Goal: Task Accomplishment & Management: Complete application form

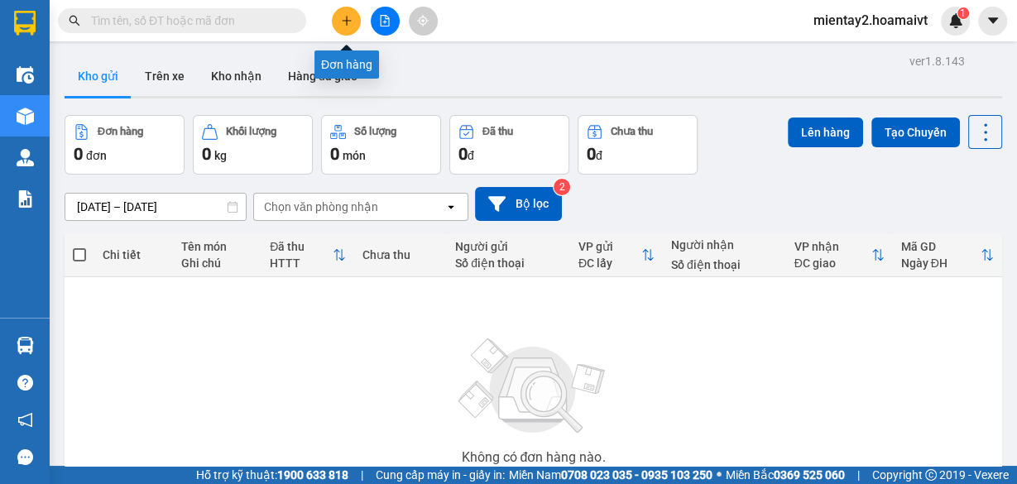
click at [350, 14] on button at bounding box center [346, 21] width 29 height 29
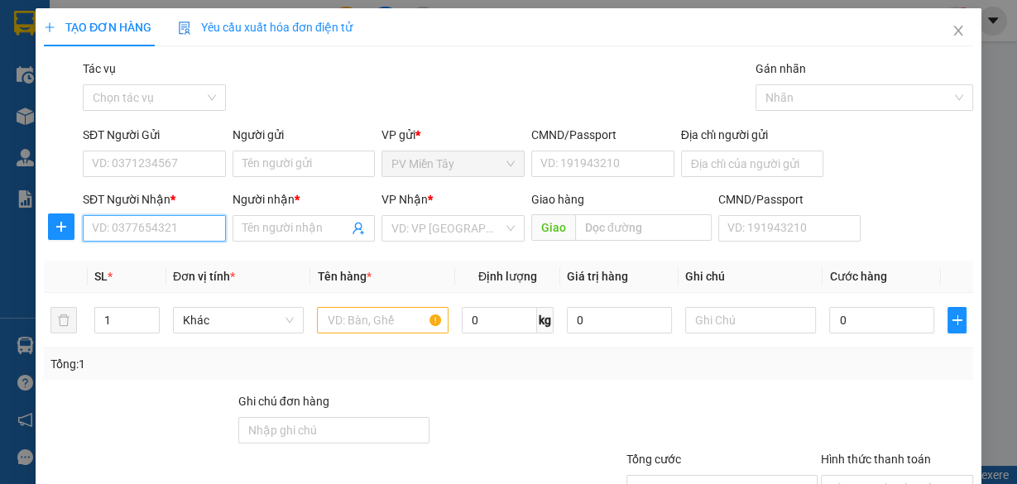
click at [206, 233] on input "SĐT Người Nhận *" at bounding box center [154, 228] width 143 height 26
type input "0899281801"
click at [176, 262] on div "0899281801 - trieu" at bounding box center [153, 261] width 122 height 18
type input "0933875148 [GEOGRAPHIC_DATA]"
type input "trieu"
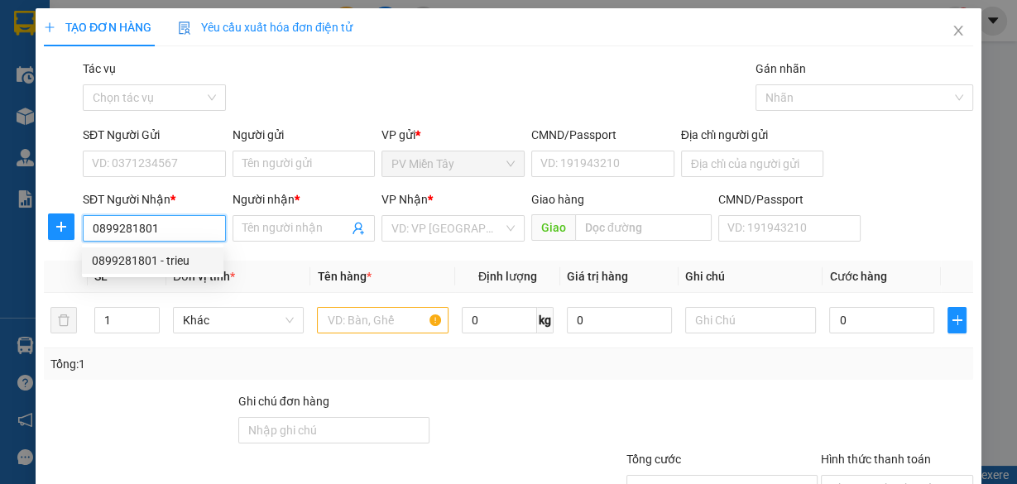
type input "my xuan A2"
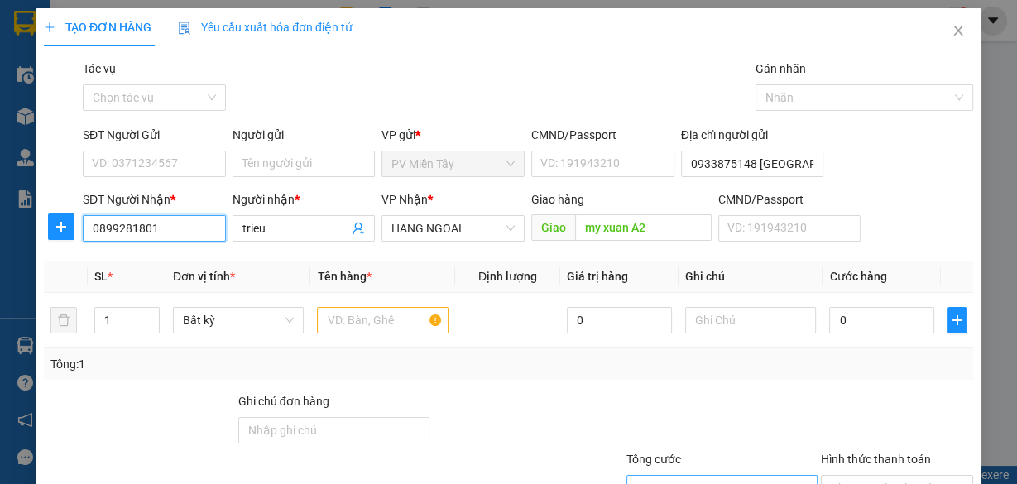
type input "0899281801"
click at [278, 161] on input "Người gửi" at bounding box center [304, 164] width 143 height 26
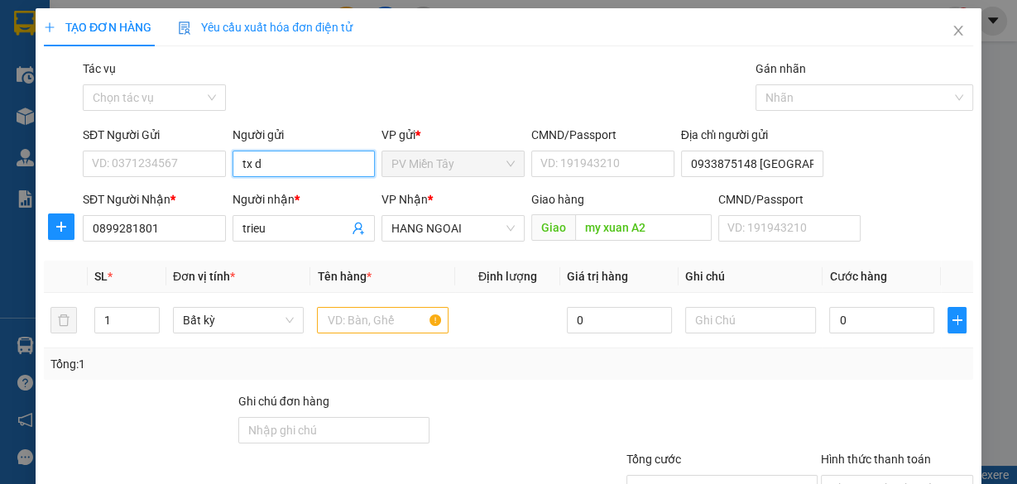
type input "tx du"
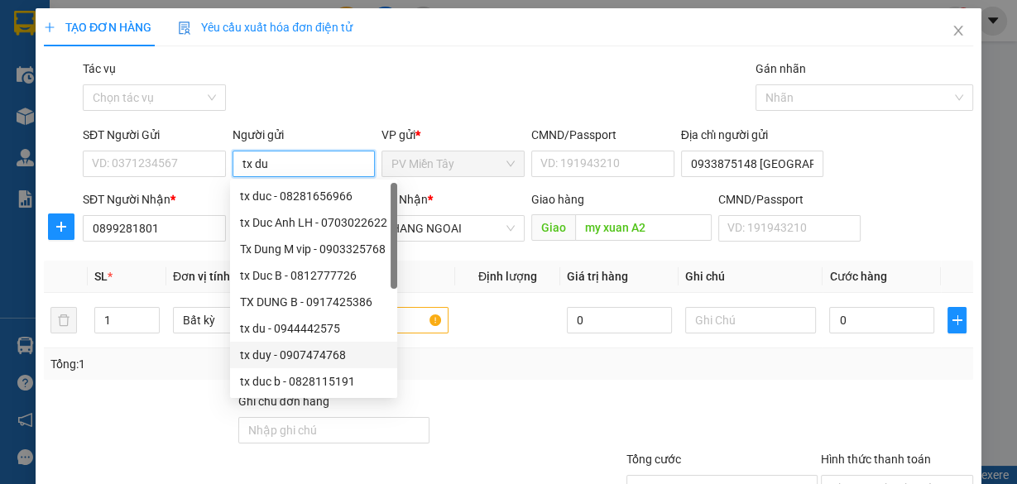
scroll to position [53, 0]
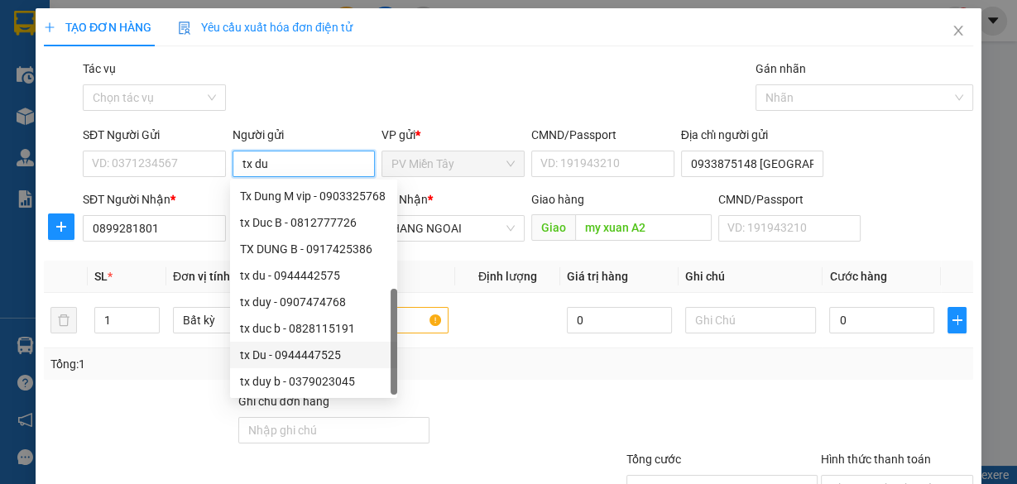
click at [305, 361] on div "tx Du - 0944447525" at bounding box center [313, 355] width 147 height 18
type input "0944447525"
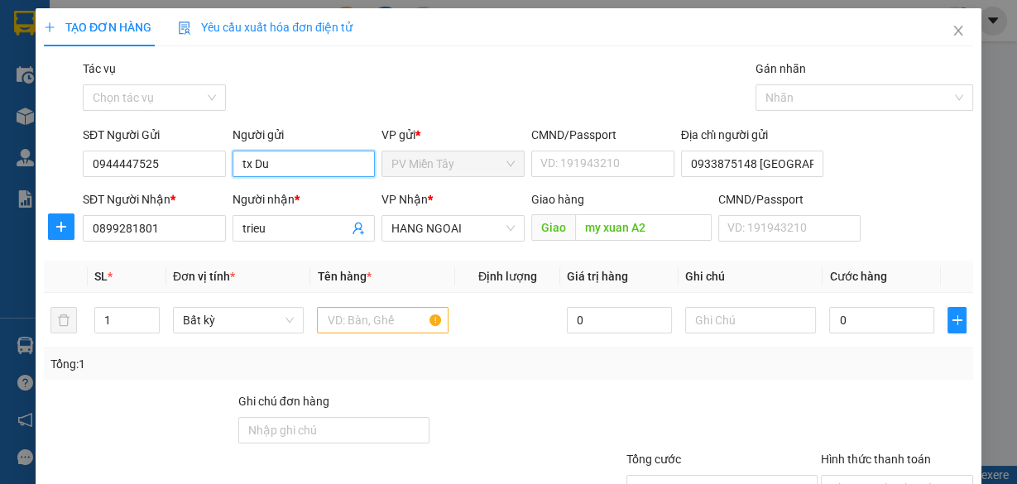
type input "tx Du"
click at [602, 386] on div "Transit Pickup Surcharge Ids Transit Deliver Surcharge Ids Transit Deliver Surc…" at bounding box center [508, 320] width 929 height 521
click at [377, 309] on input "text" at bounding box center [383, 320] width 132 height 26
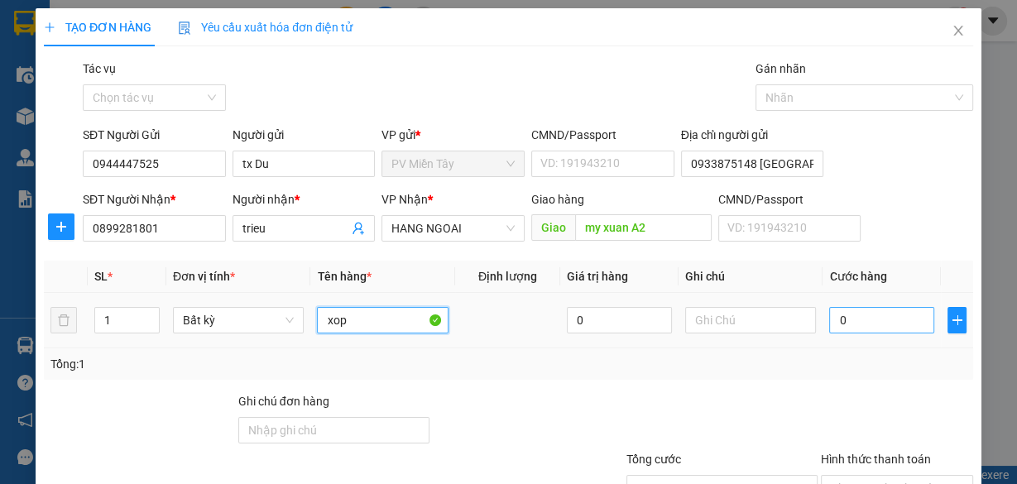
type input "xop"
click at [876, 319] on input "0" at bounding box center [881, 320] width 105 height 26
type input "6"
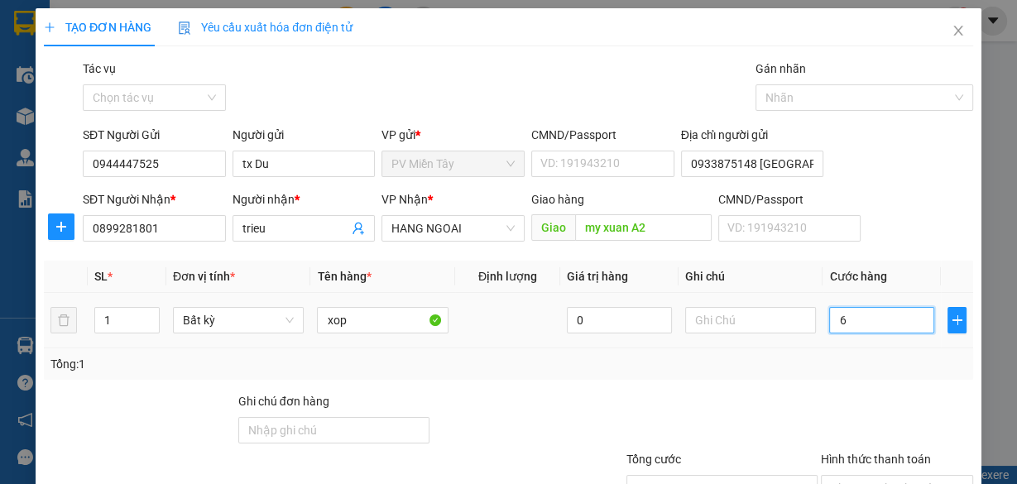
type input "60"
type input "60.000"
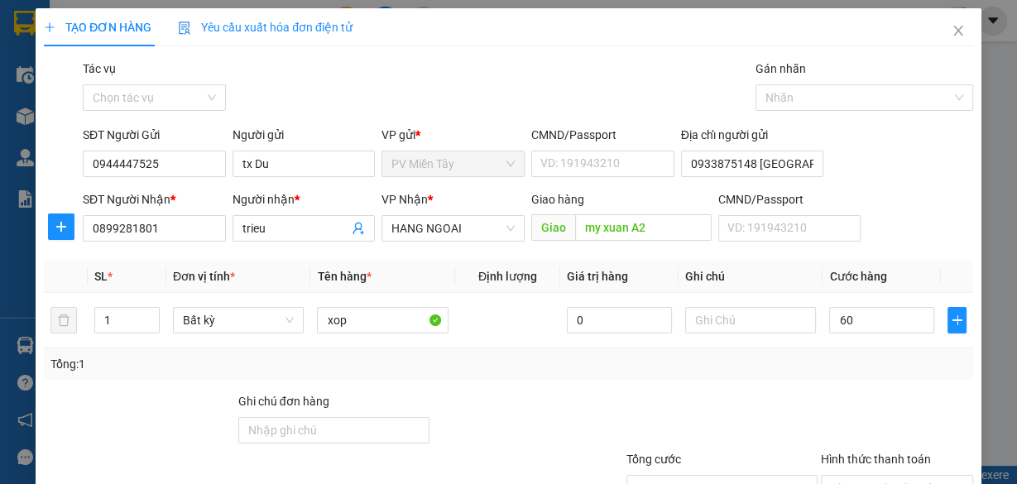
type input "60.000"
drag, startPoint x: 571, startPoint y: 479, endPoint x: 735, endPoint y: 378, distance: 192.5
click at [582, 479] on div at bounding box center [548, 479] width 156 height 58
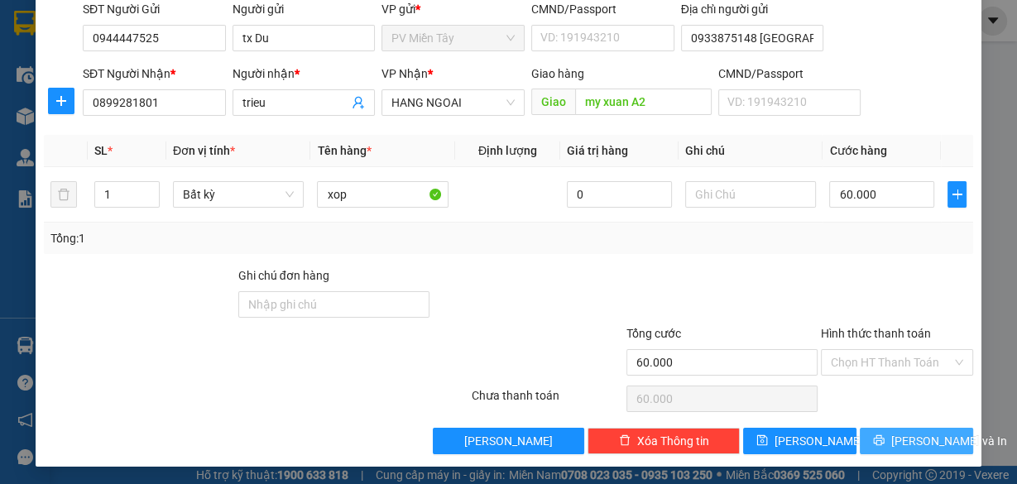
click at [916, 440] on span "[PERSON_NAME] và In" at bounding box center [949, 441] width 116 height 18
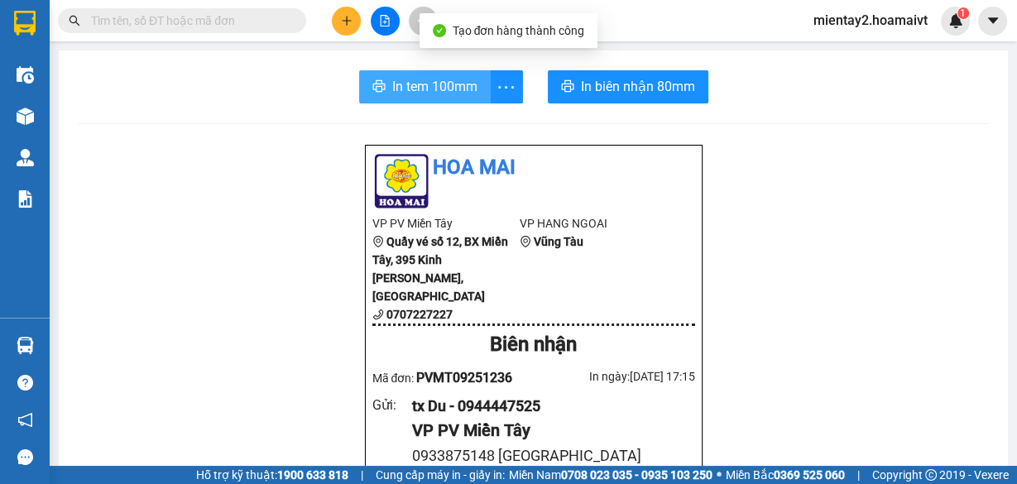
click at [416, 92] on span "In tem 100mm" at bounding box center [434, 86] width 85 height 21
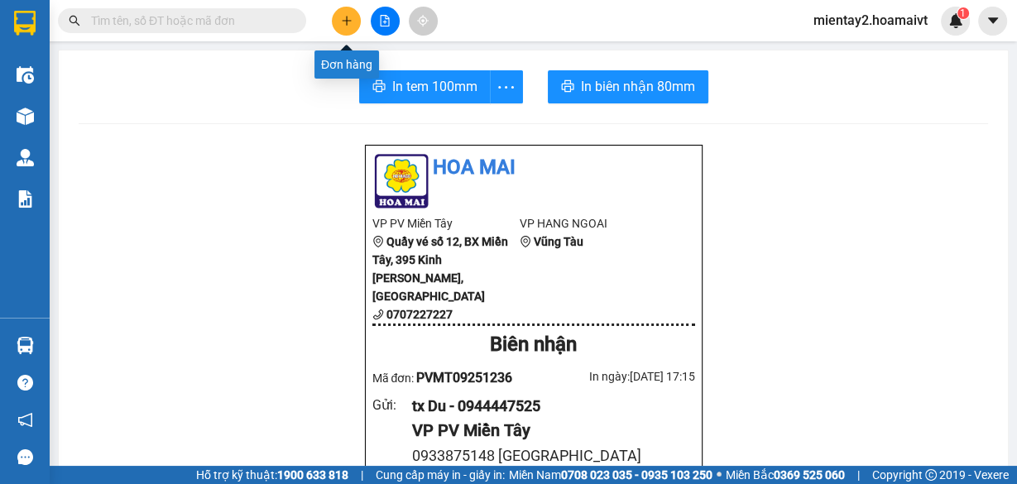
click at [339, 19] on button at bounding box center [346, 21] width 29 height 29
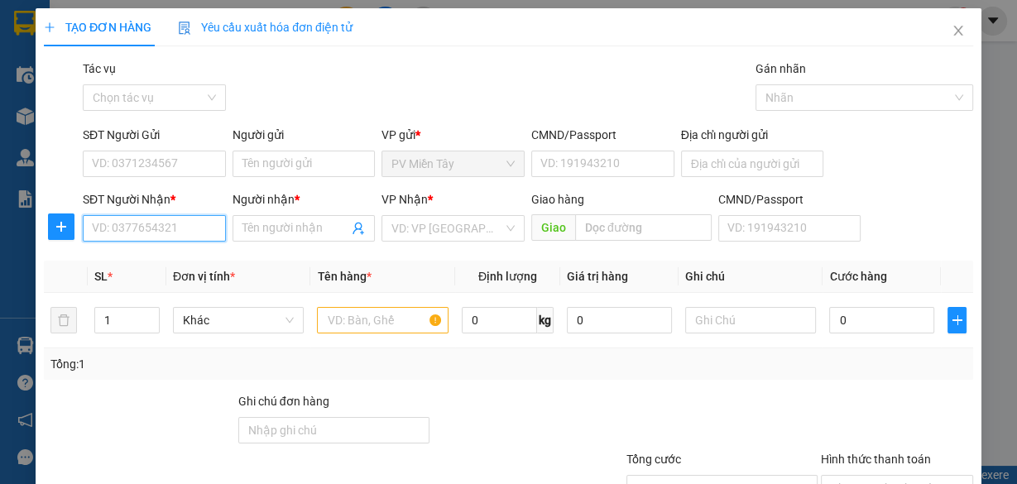
click at [161, 233] on input "SĐT Người Nhận *" at bounding box center [154, 228] width 143 height 26
type input "0794809"
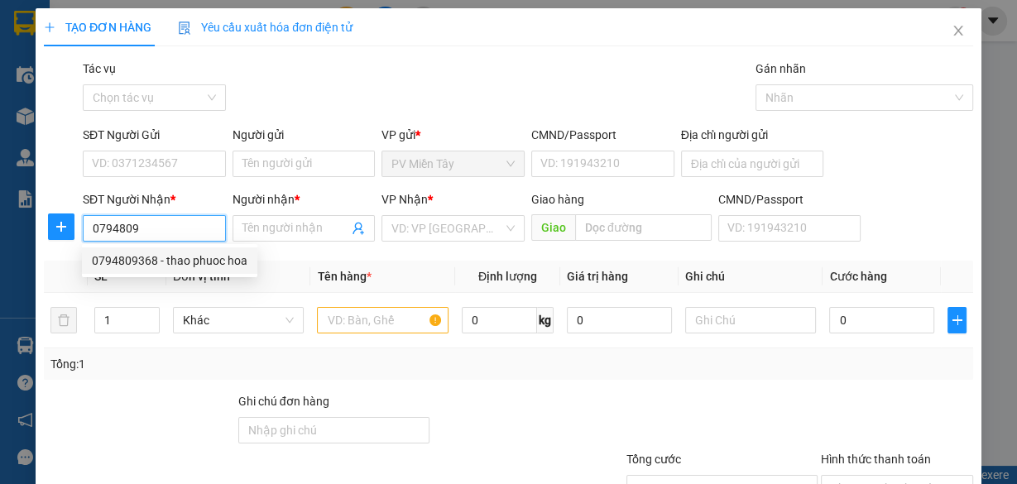
click at [166, 252] on div "0794809368 - thao phuoc hoa" at bounding box center [170, 261] width 156 height 18
type input "0707050060 susu"
type input "0794809368"
type input "thao phuoc hoa"
type input "phuoc hoa"
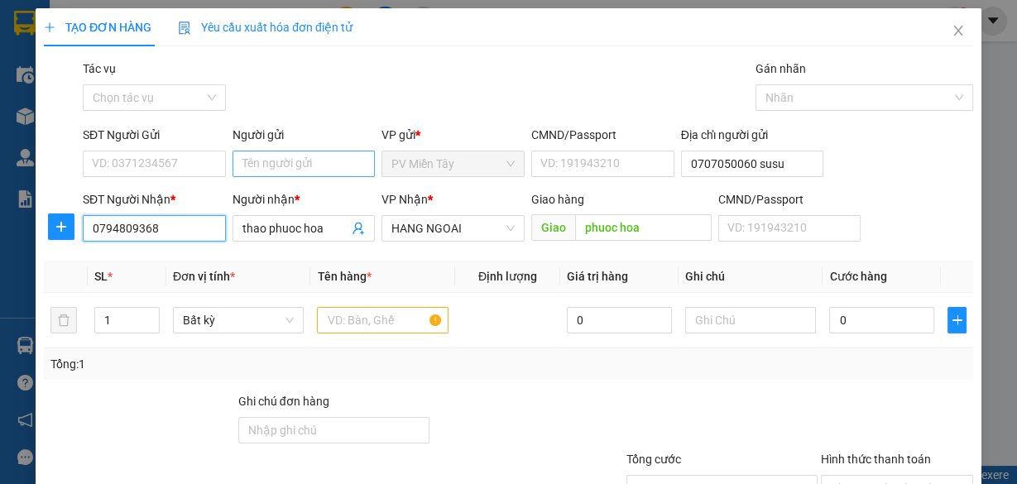
type input "0794809368"
click at [332, 170] on input "Người gửi" at bounding box center [304, 164] width 143 height 26
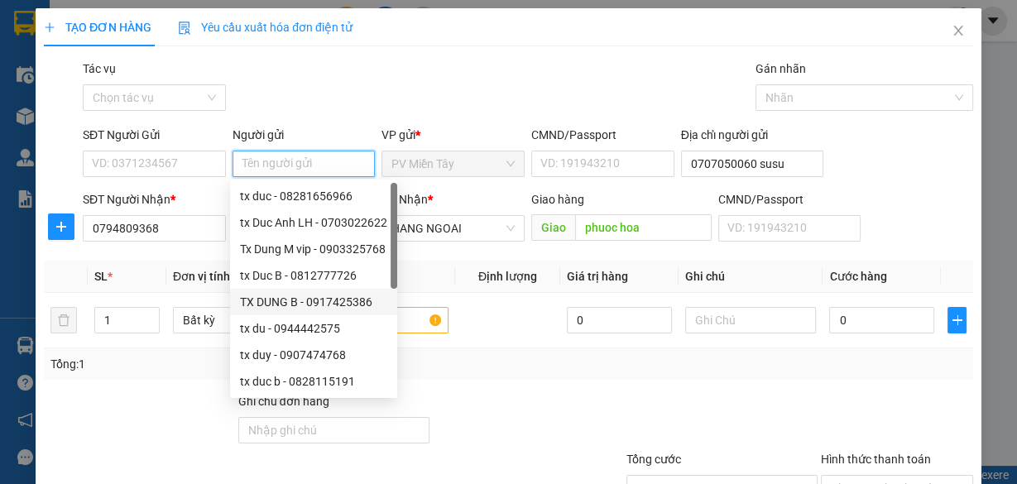
scroll to position [53, 0]
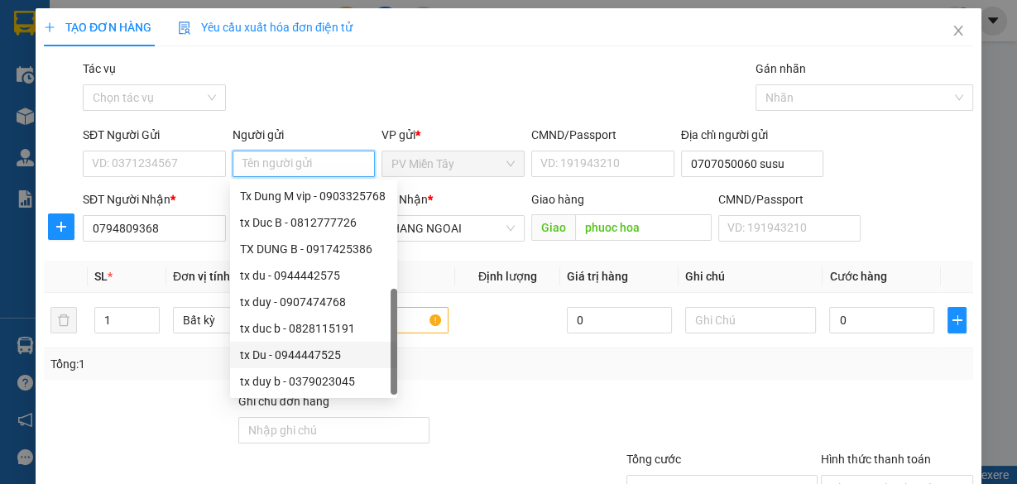
click at [316, 357] on div "tx Du - 0944447525" at bounding box center [313, 355] width 147 height 18
type input "0944447525"
type input "tx Du"
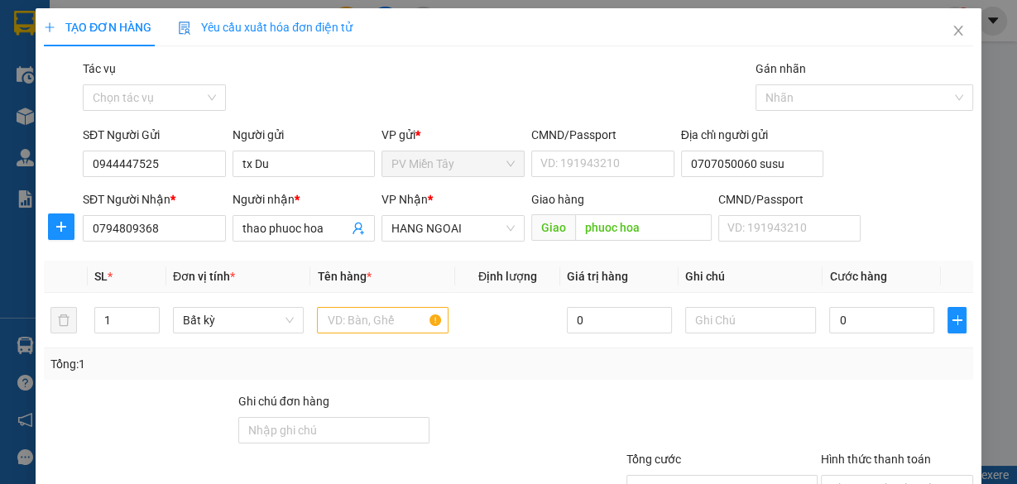
drag, startPoint x: 504, startPoint y: 357, endPoint x: 366, endPoint y: 334, distance: 140.0
click at [503, 357] on div "Tổng: 1" at bounding box center [508, 364] width 916 height 18
click at [367, 329] on input "text" at bounding box center [383, 320] width 132 height 26
type input "bong gia"
click at [904, 331] on div "0" at bounding box center [881, 320] width 105 height 33
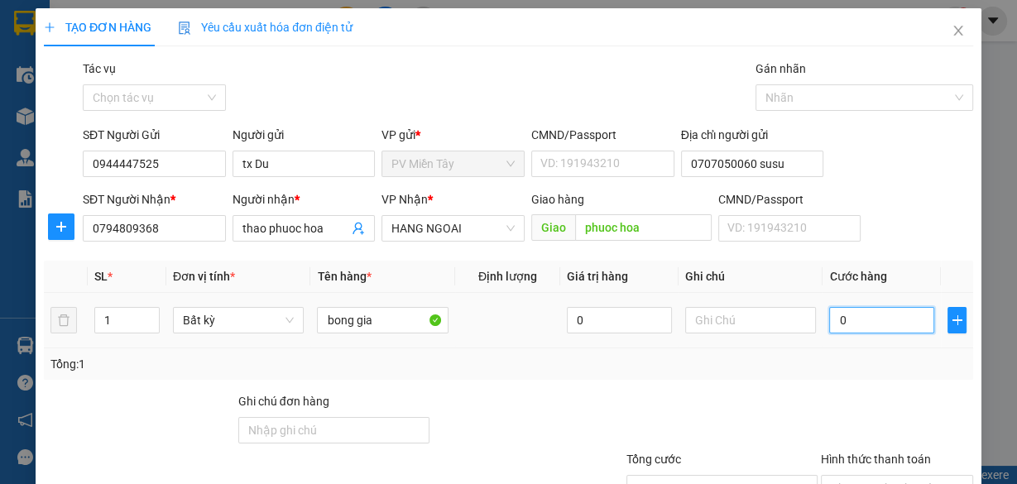
click at [900, 325] on input "0" at bounding box center [881, 320] width 105 height 26
type input "04"
type input "4"
type input "040"
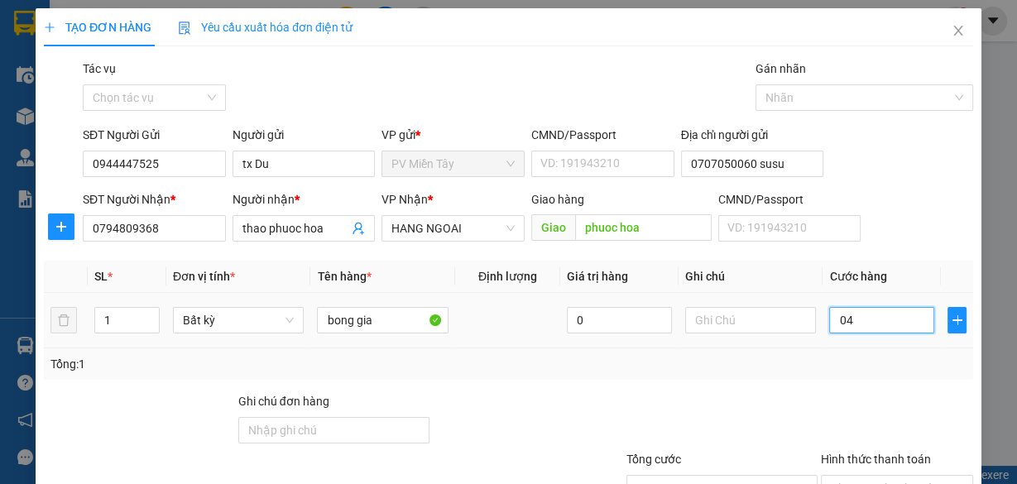
type input "40"
type input "40.000"
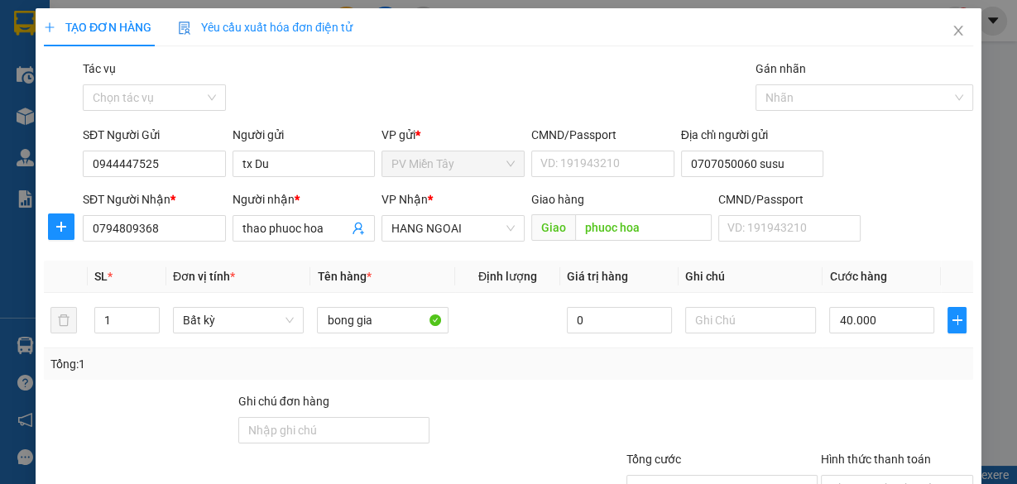
click at [841, 392] on div at bounding box center [897, 421] width 156 height 58
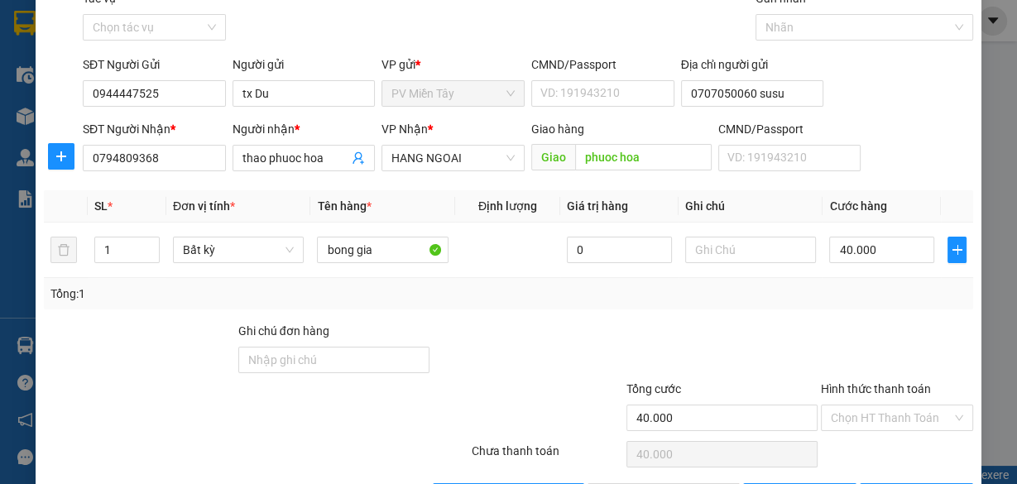
scroll to position [126, 0]
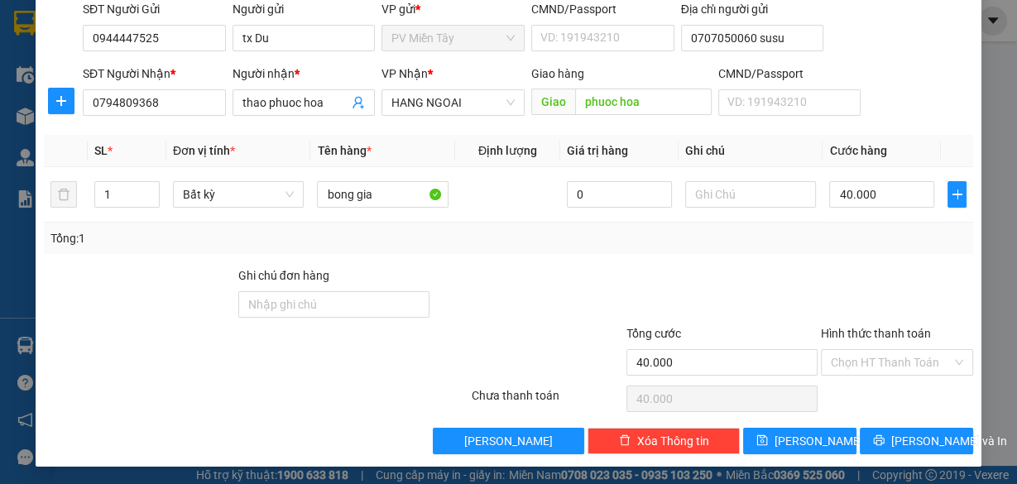
drag, startPoint x: 876, startPoint y: 410, endPoint x: 857, endPoint y: 468, distance: 61.8
click at [877, 410] on div "Chọn HT Thanh Toán" at bounding box center [897, 398] width 156 height 33
click at [910, 429] on button "[PERSON_NAME] và In" at bounding box center [916, 441] width 113 height 26
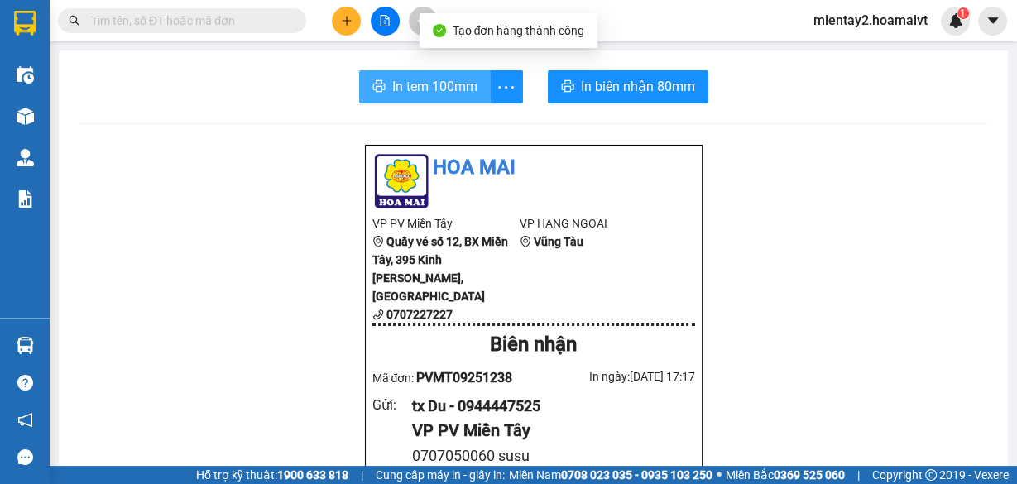
click at [463, 80] on span "In tem 100mm" at bounding box center [434, 86] width 85 height 21
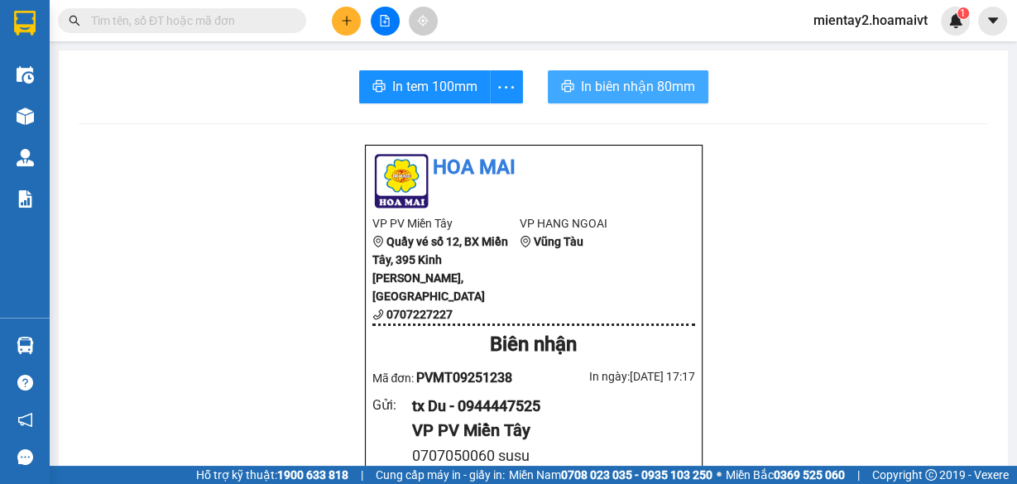
click at [631, 84] on span "In biên nhận 80mm" at bounding box center [638, 86] width 114 height 21
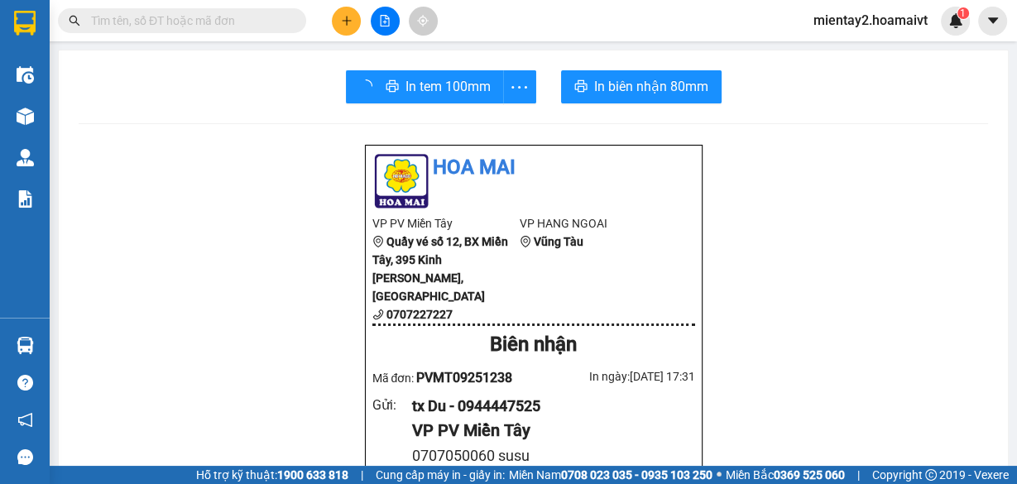
click at [354, 16] on button at bounding box center [346, 21] width 29 height 29
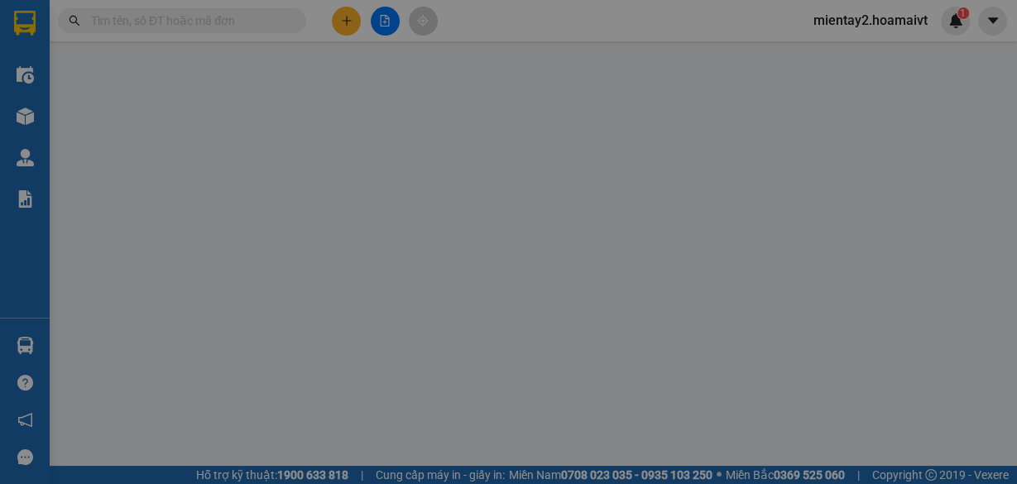
click at [353, 16] on div "Yêu cầu xuất hóa đơn điện tử" at bounding box center [265, 27] width 175 height 38
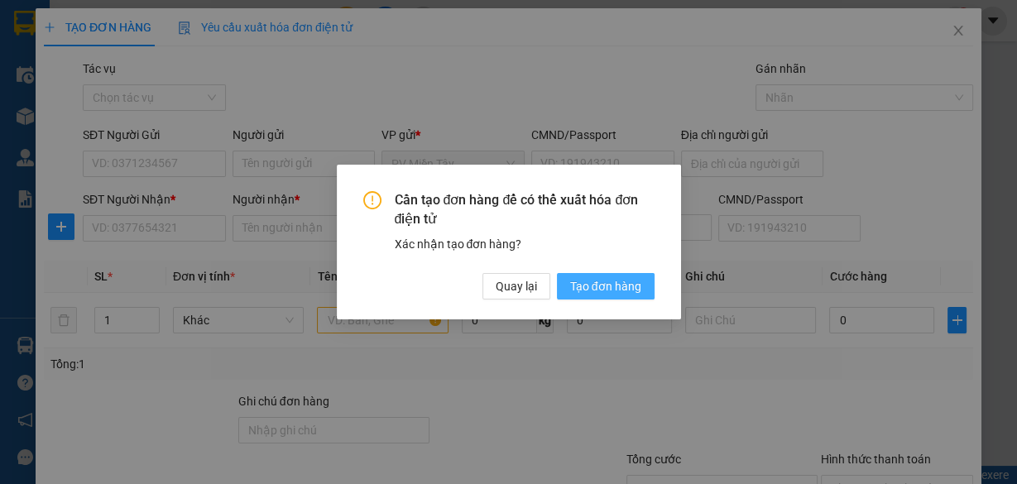
click at [584, 281] on span "Tạo đơn hàng" at bounding box center [605, 286] width 71 height 18
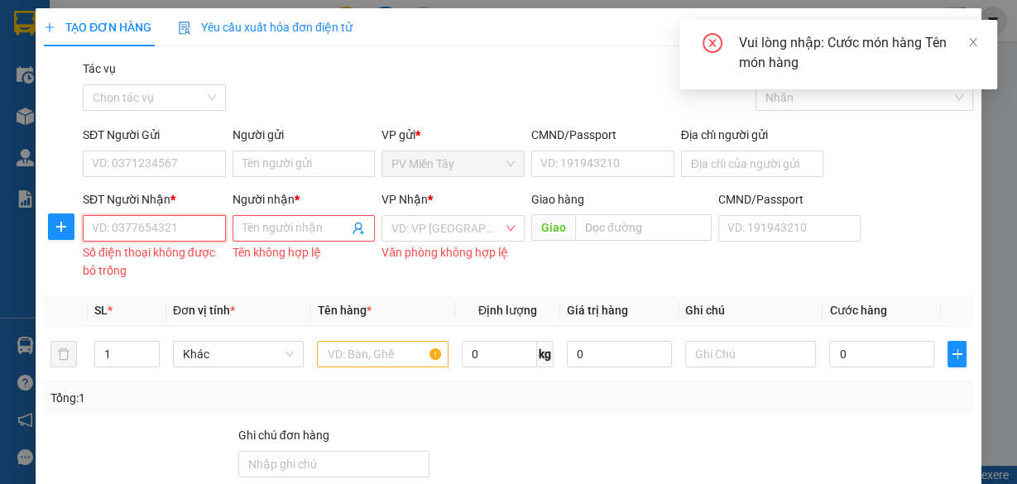
click at [179, 223] on input "SĐT Người Nhận *" at bounding box center [154, 228] width 143 height 26
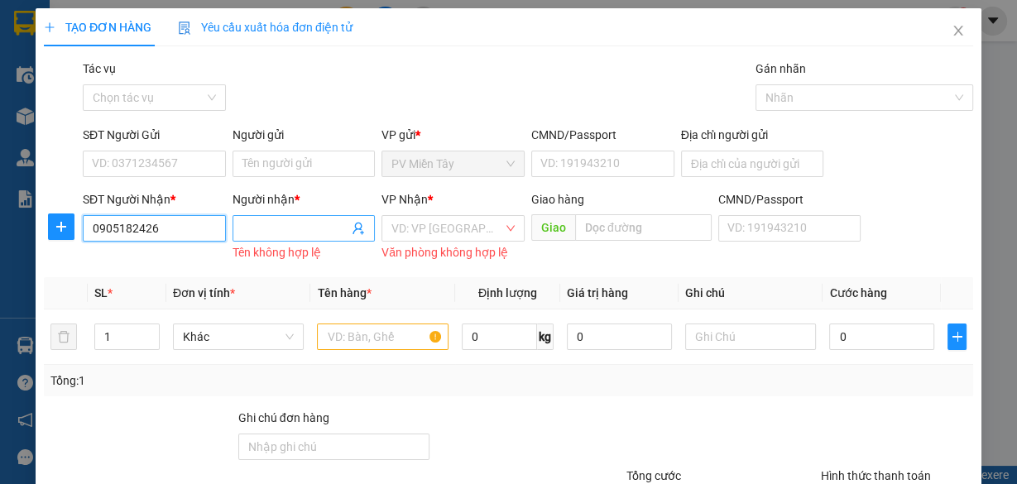
type input "0905182426"
click at [286, 233] on input "Người nhận *" at bounding box center [295, 228] width 107 height 18
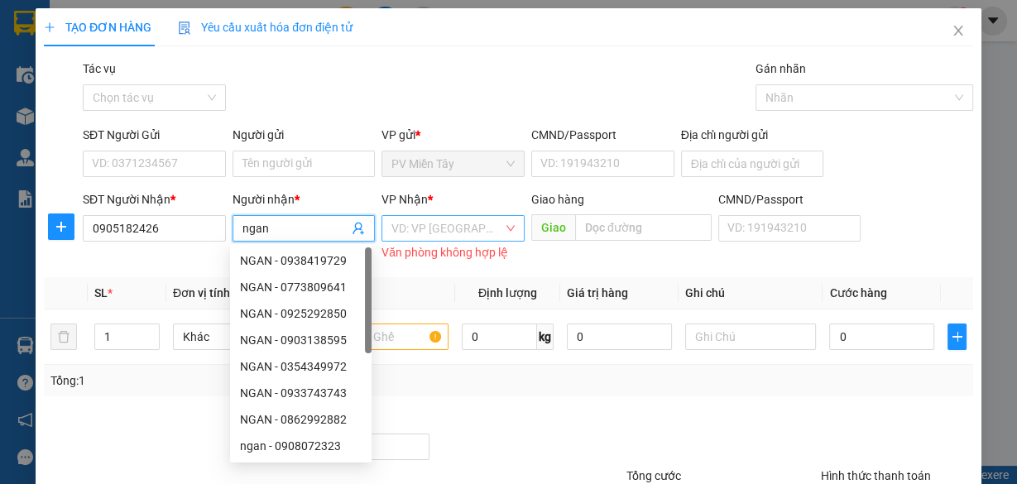
type input "ngan"
click at [433, 233] on input "search" at bounding box center [447, 228] width 112 height 25
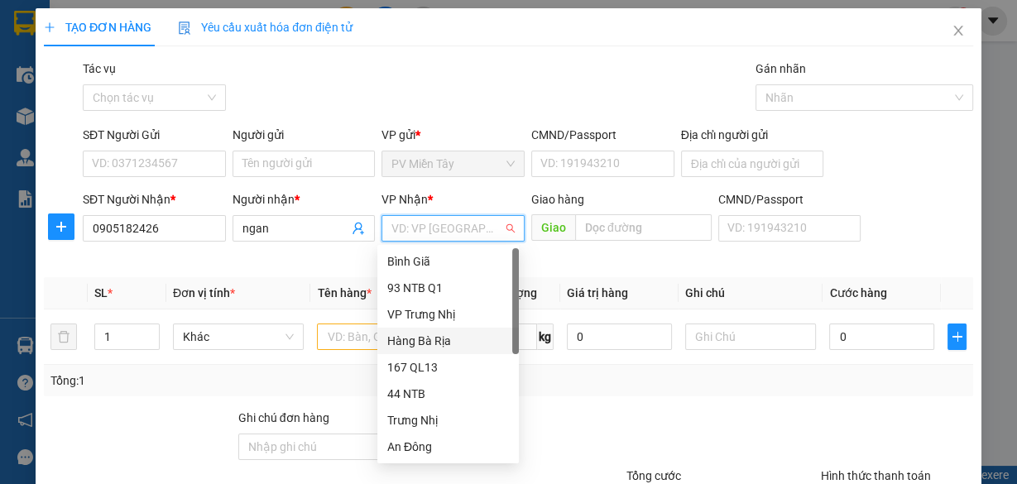
scroll to position [132, 0]
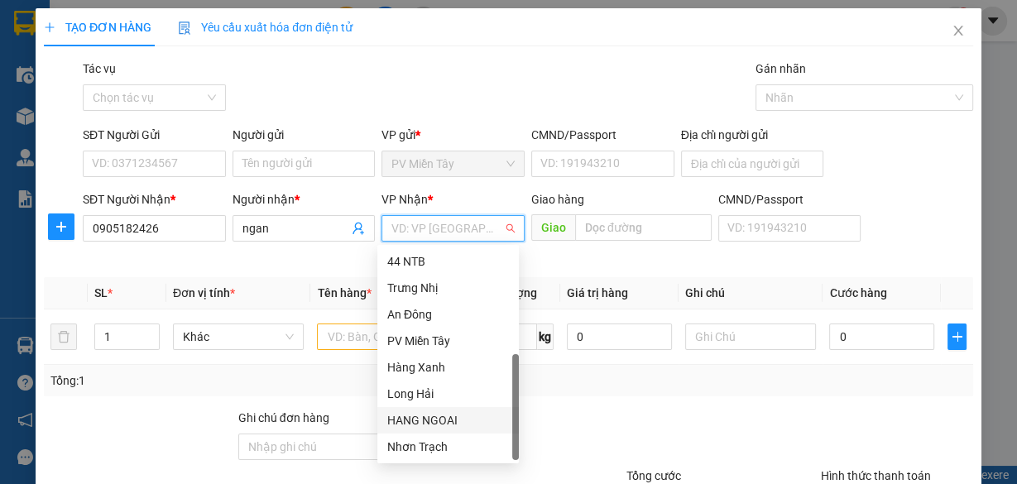
click at [457, 420] on div "HANG NGOAI" at bounding box center [448, 420] width 122 height 18
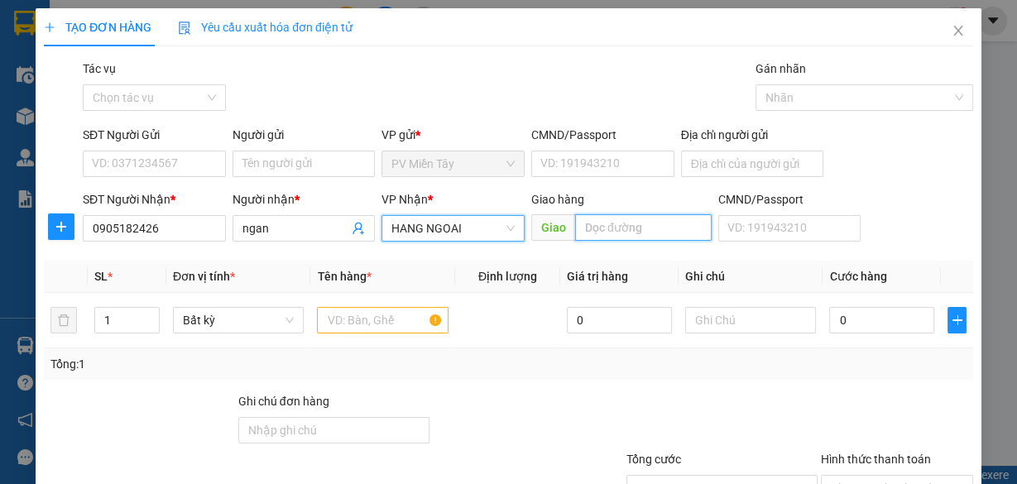
click at [632, 231] on input "text" at bounding box center [643, 227] width 137 height 26
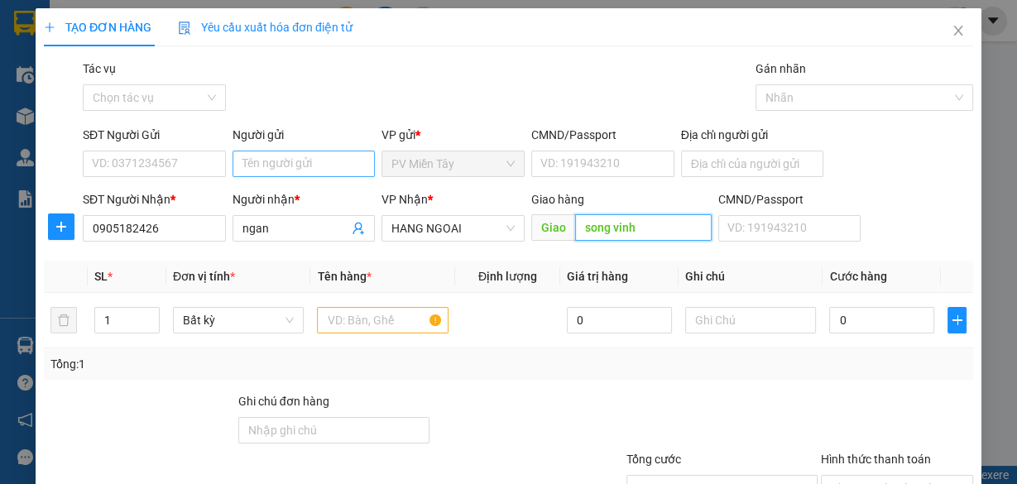
type input "song vinh"
click at [288, 167] on input "Người gửi" at bounding box center [304, 164] width 143 height 26
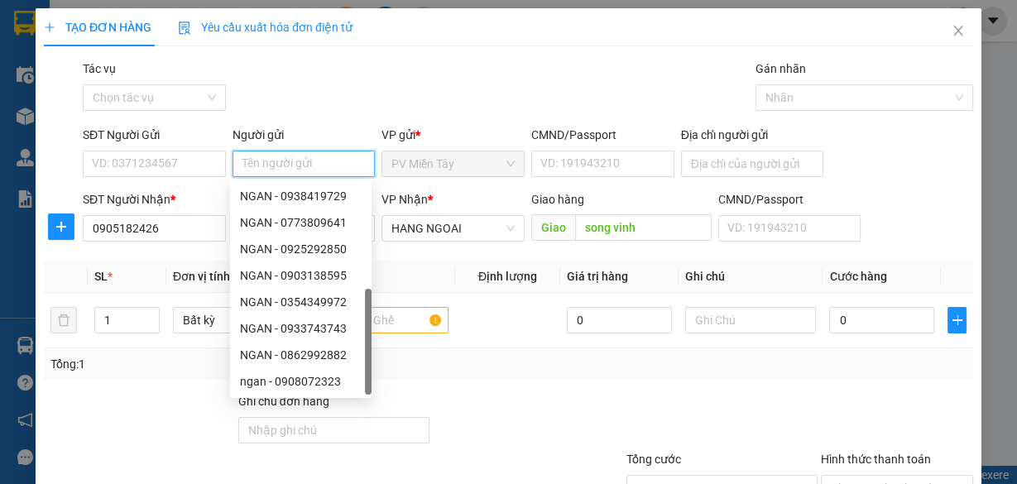
scroll to position [53, 0]
type input "tx du"
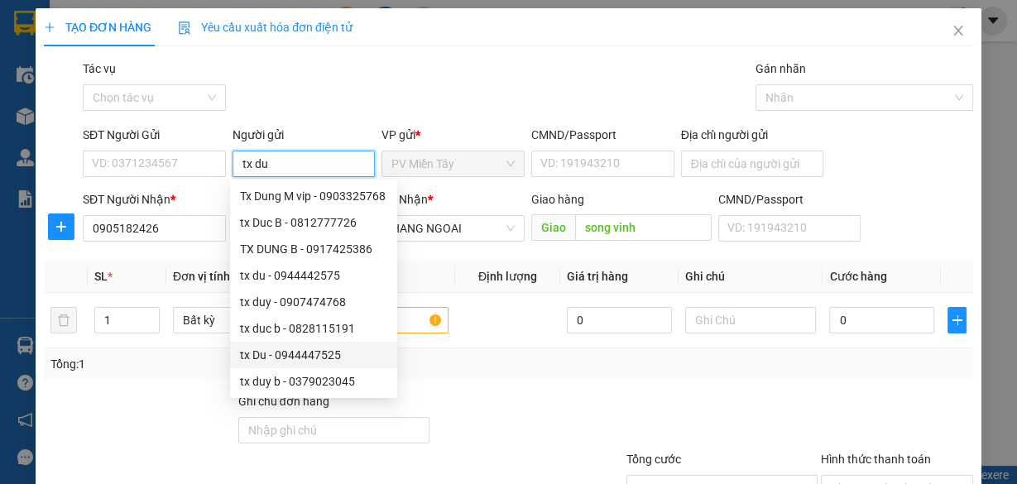
click at [289, 357] on div "tx Du - 0944447525" at bounding box center [313, 355] width 147 height 18
type input "0944447525"
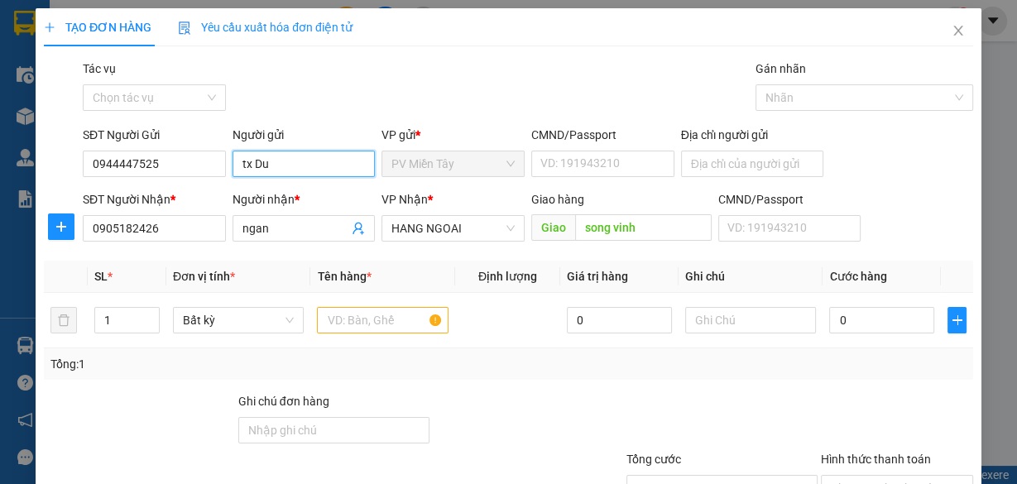
type input "tx Du"
drag, startPoint x: 581, startPoint y: 391, endPoint x: 529, endPoint y: 379, distance: 53.6
click at [581, 392] on div at bounding box center [528, 421] width 194 height 58
click at [380, 317] on input "text" at bounding box center [383, 320] width 132 height 26
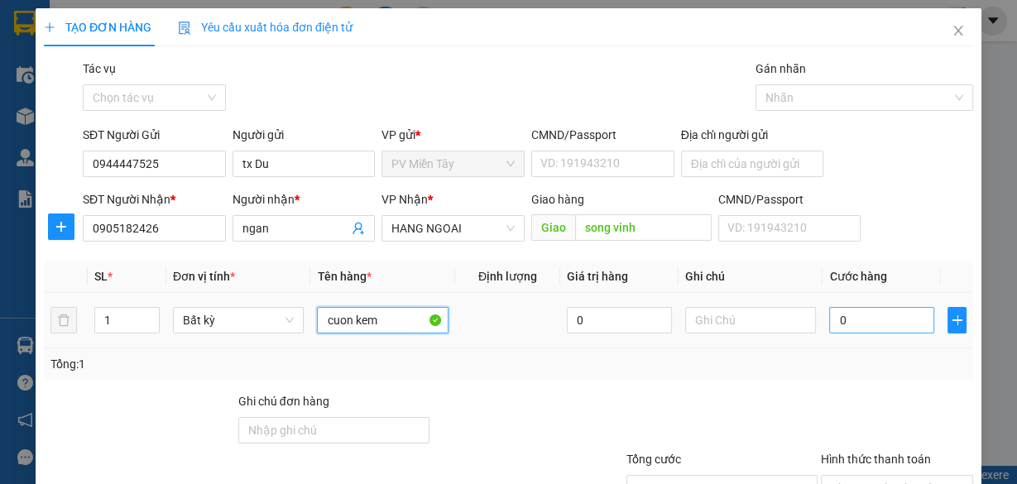
type input "cuon kem"
click at [890, 322] on input "0" at bounding box center [881, 320] width 105 height 26
type input "5"
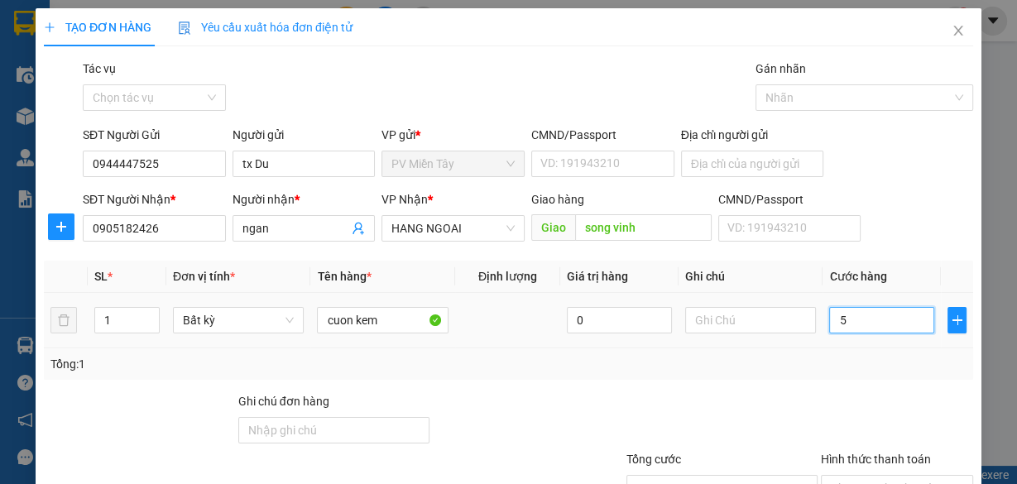
type input "50"
type input "50.000"
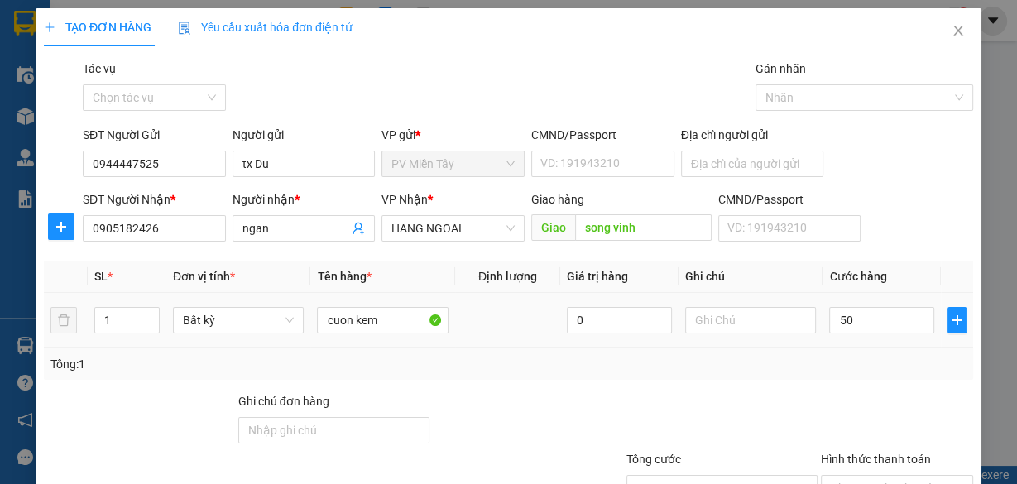
type input "50.000"
click at [857, 357] on div "Tổng: 1" at bounding box center [508, 364] width 916 height 18
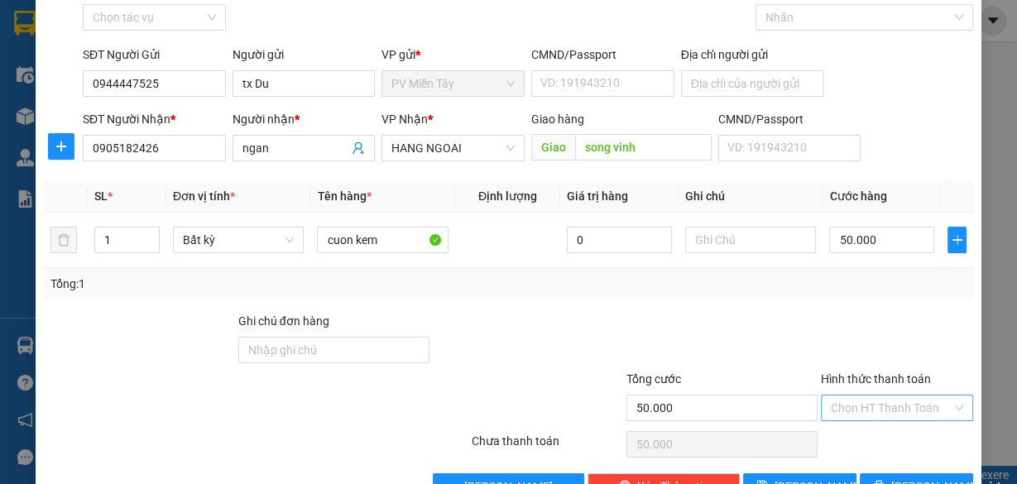
scroll to position [126, 0]
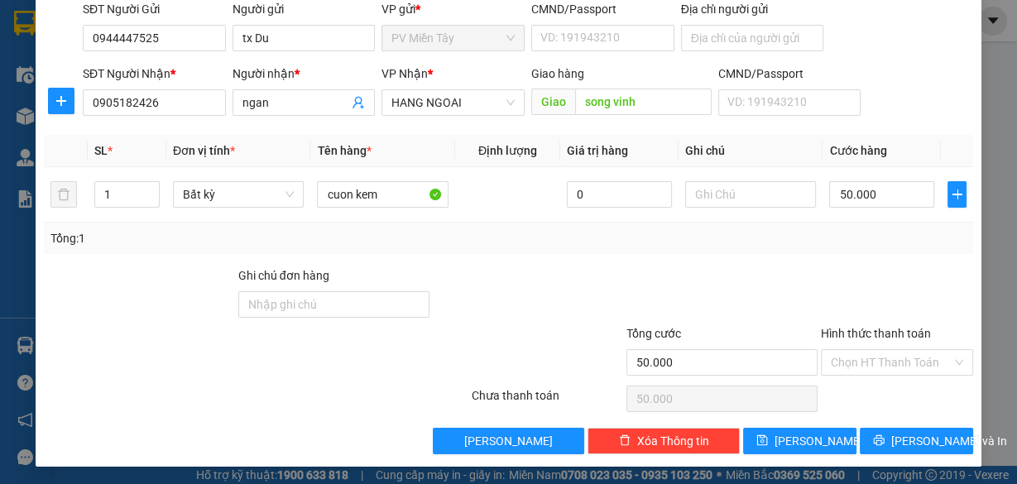
click at [852, 267] on div at bounding box center [897, 295] width 156 height 58
click at [794, 252] on div "Transit Pickup Surcharge Ids Transit Deliver Surcharge Ids Transit Deliver Surc…" at bounding box center [508, 194] width 929 height 521
click at [900, 250] on div "Tổng: 1" at bounding box center [508, 238] width 929 height 31
click at [912, 432] on span "[PERSON_NAME] và In" at bounding box center [949, 441] width 116 height 18
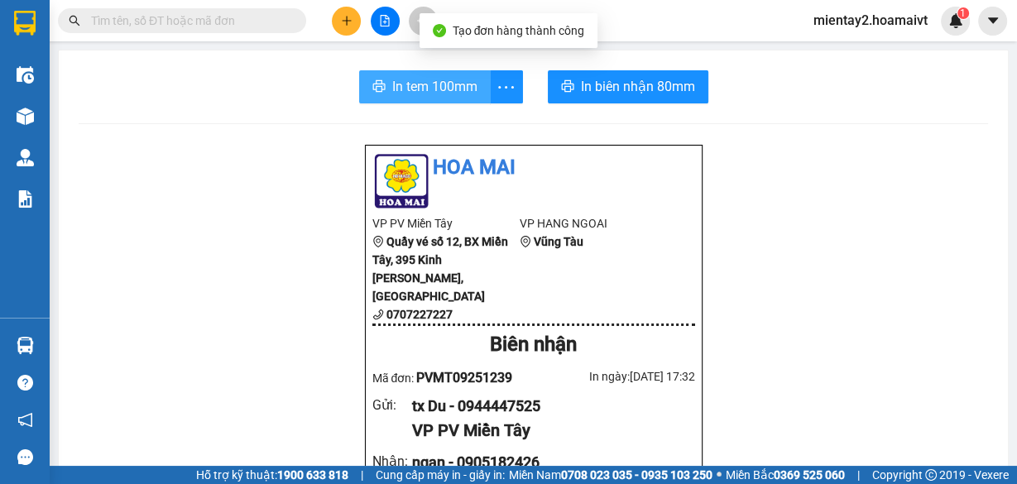
click at [450, 80] on span "In tem 100mm" at bounding box center [434, 86] width 85 height 21
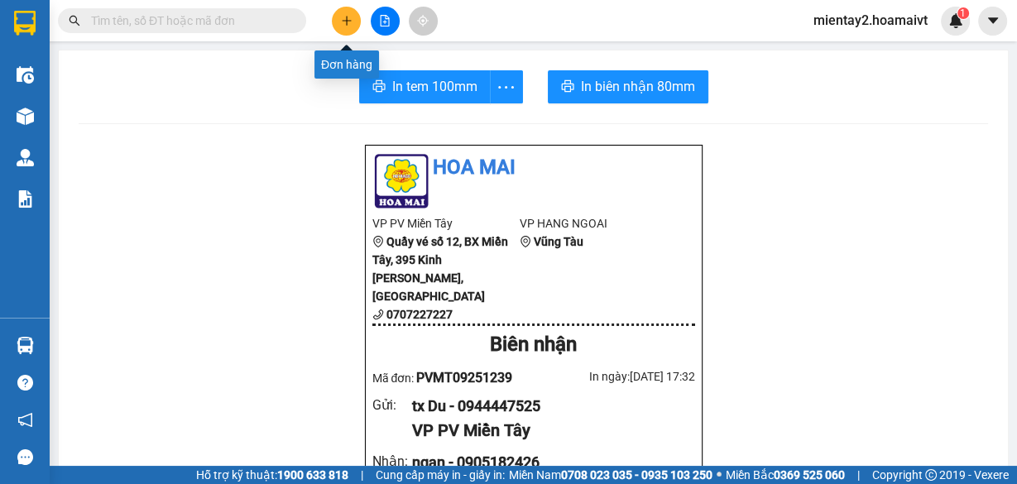
click at [345, 24] on icon "plus" at bounding box center [347, 21] width 12 height 12
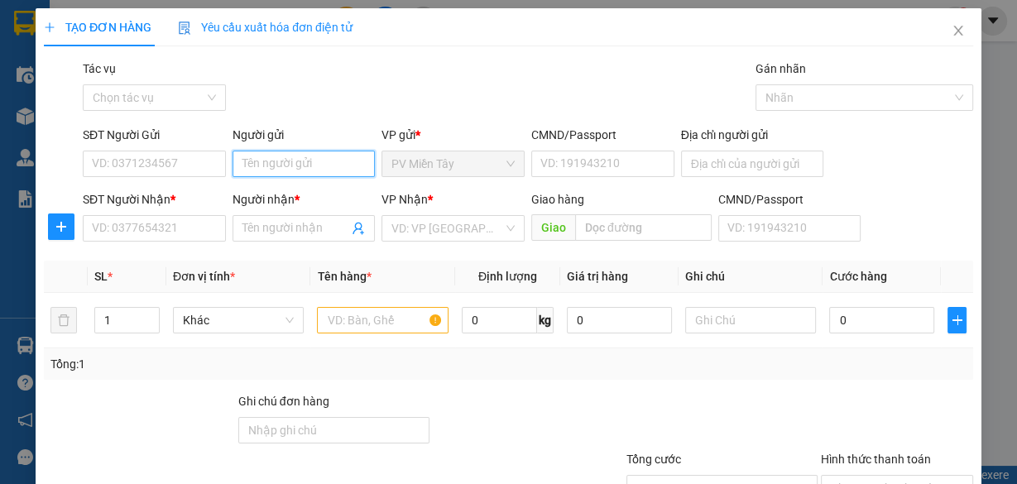
drag, startPoint x: 297, startPoint y: 161, endPoint x: 304, endPoint y: 184, distance: 23.3
click at [298, 161] on input "Người gửi" at bounding box center [304, 164] width 143 height 26
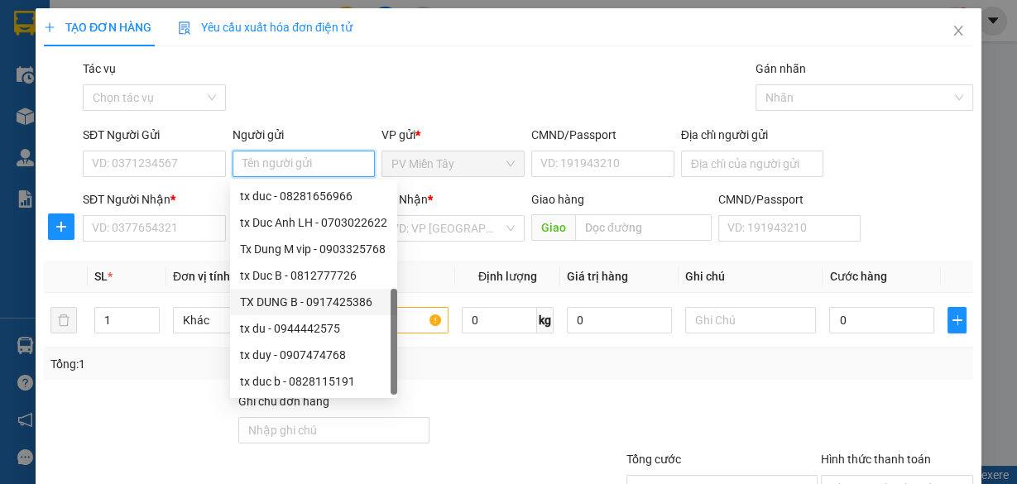
scroll to position [53, 0]
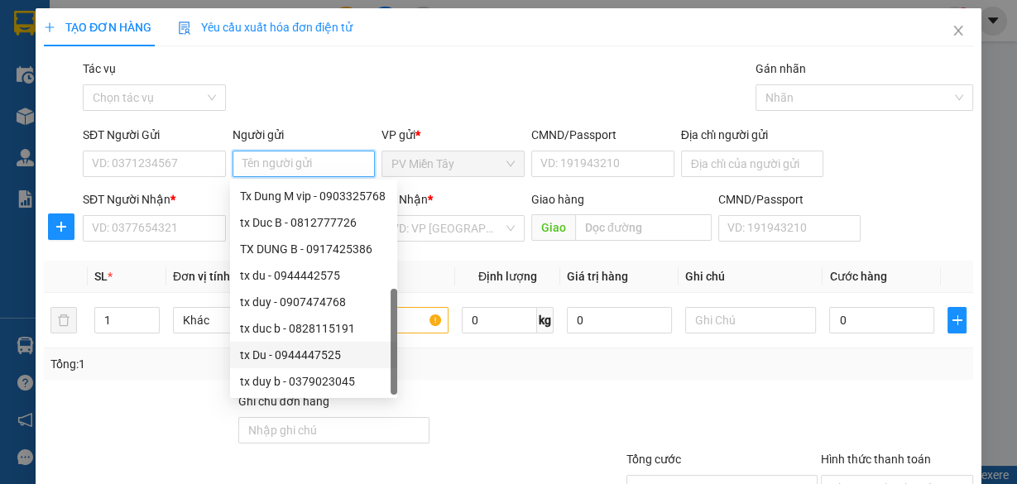
click at [301, 353] on div "tx Du - 0944447525" at bounding box center [313, 355] width 147 height 18
type input "0944447525"
type input "tx Du"
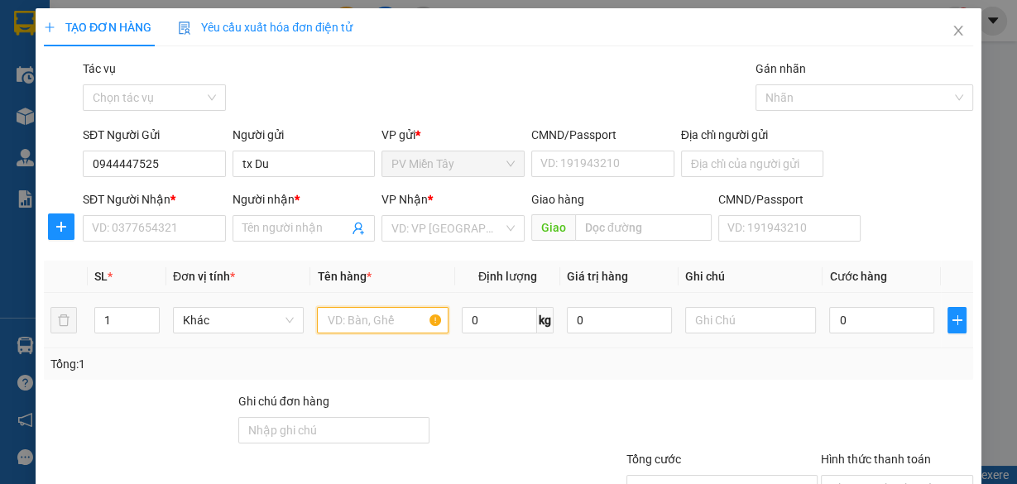
click at [398, 322] on input "text" at bounding box center [383, 320] width 132 height 26
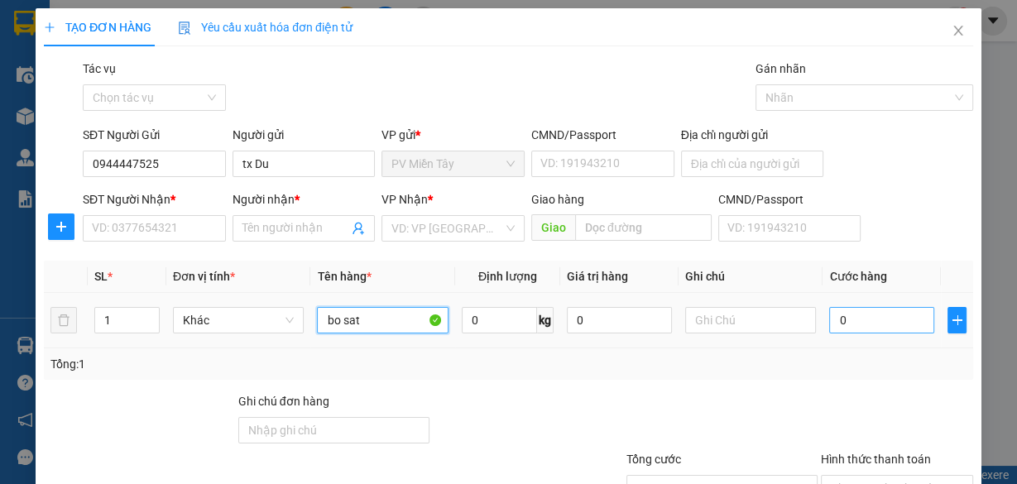
type input "bo sat"
click at [884, 328] on input "0" at bounding box center [881, 320] width 105 height 26
type input "5"
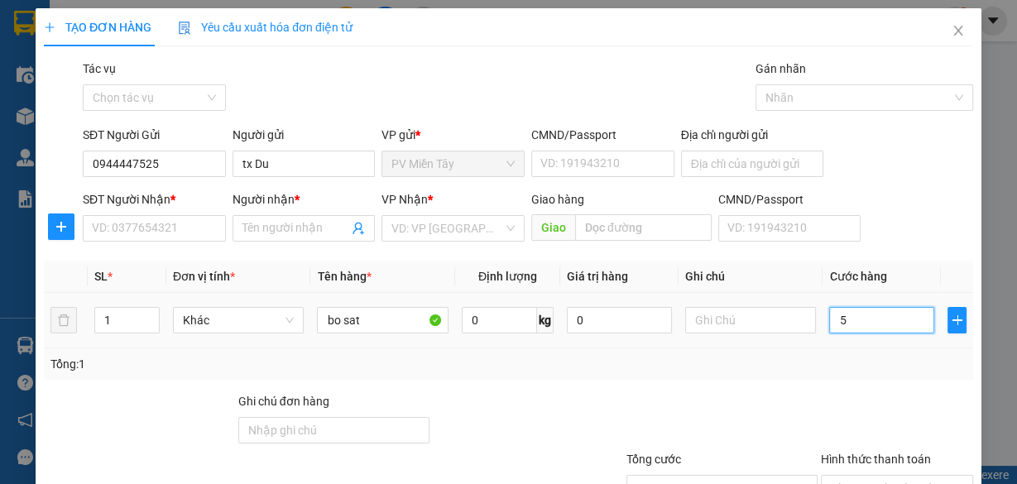
type input "50"
type input "50.000"
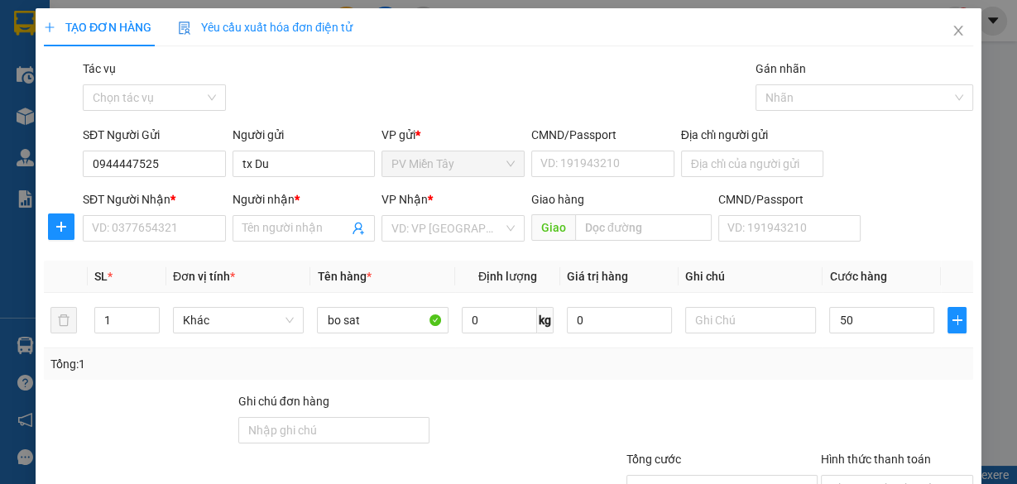
type input "50.000"
click at [732, 394] on div at bounding box center [722, 421] width 194 height 58
click at [172, 226] on input "SĐT Người Nhận *" at bounding box center [154, 228] width 143 height 26
click at [161, 230] on input "SĐT Người Nhận *" at bounding box center [154, 228] width 143 height 26
click at [101, 224] on input "02381" at bounding box center [154, 228] width 143 height 26
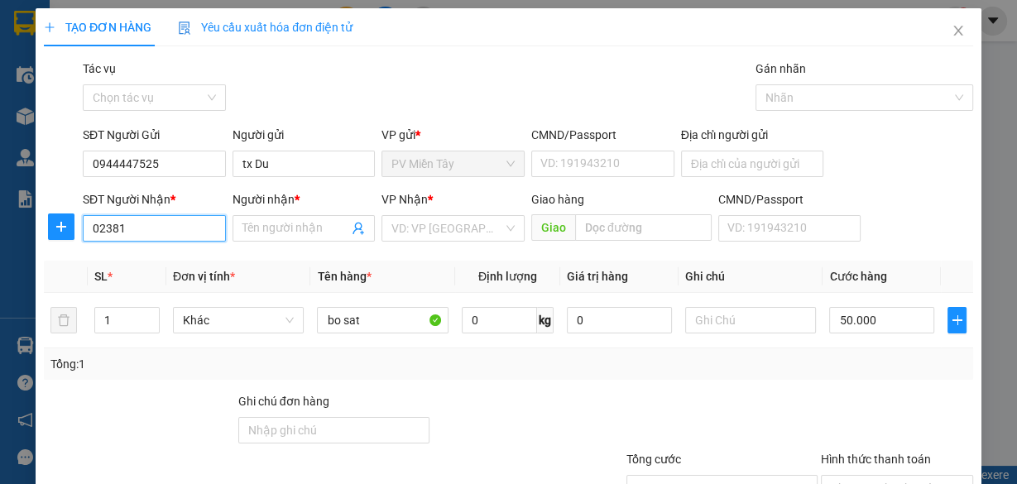
click at [98, 221] on input "02381" at bounding box center [154, 228] width 143 height 26
type input "2381"
click at [158, 263] on div "0933462381 - VÀNG" at bounding box center [153, 261] width 122 height 18
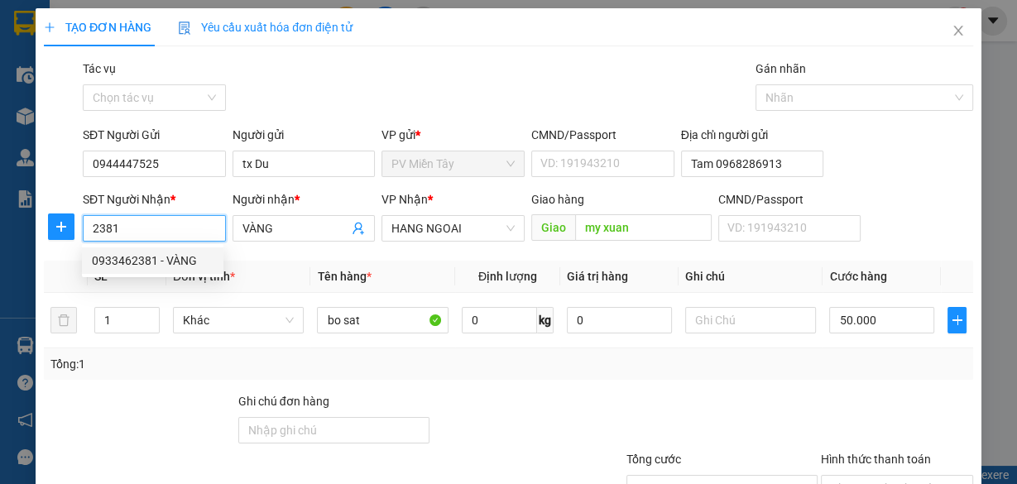
type input "Tam 0968286913"
type input "0933462381"
type input "VÀNG"
type input "my xuan"
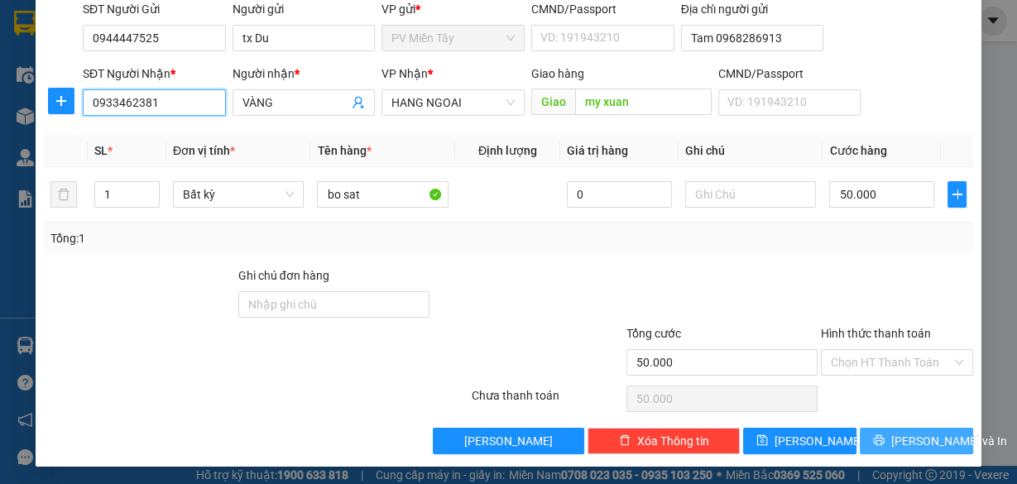
type input "0933462381"
click at [934, 439] on span "[PERSON_NAME] và In" at bounding box center [949, 441] width 116 height 18
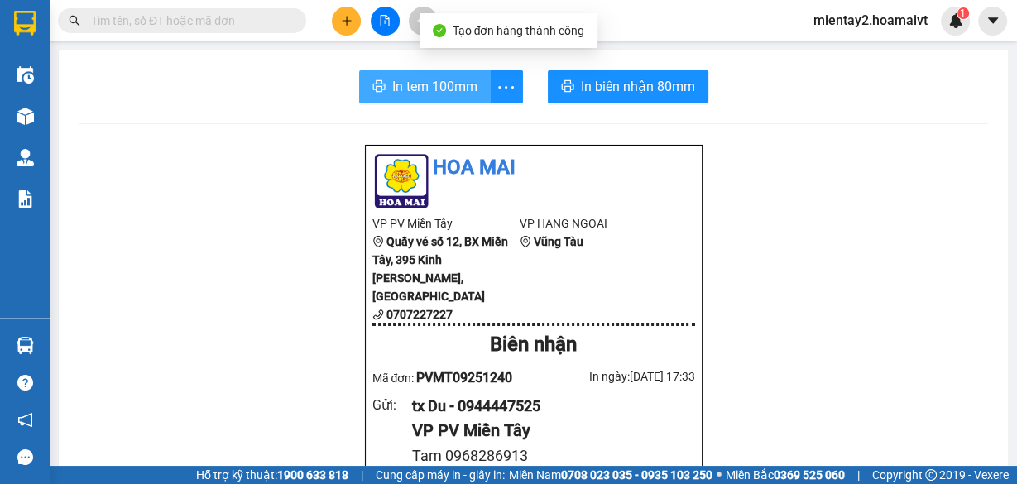
click at [451, 86] on span "In tem 100mm" at bounding box center [434, 86] width 85 height 21
click at [433, 87] on span "In tem 100mm" at bounding box center [434, 86] width 85 height 21
click at [446, 90] on span "In tem 100mm" at bounding box center [434, 86] width 85 height 21
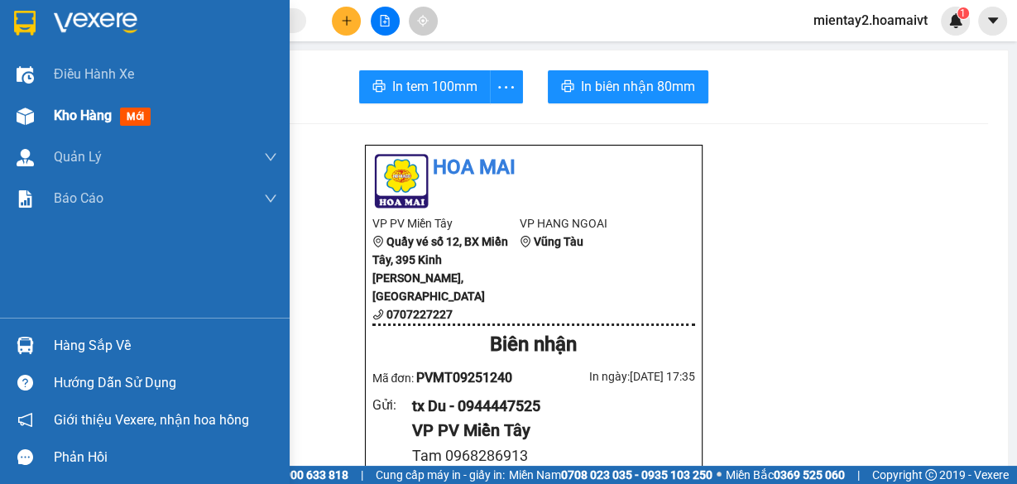
click at [76, 116] on span "Kho hàng" at bounding box center [83, 116] width 58 height 16
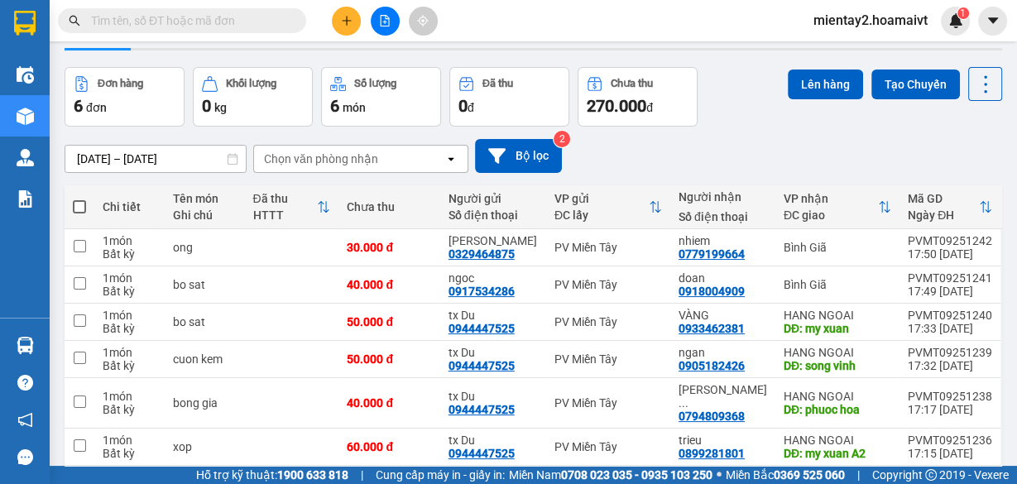
scroll to position [66, 0]
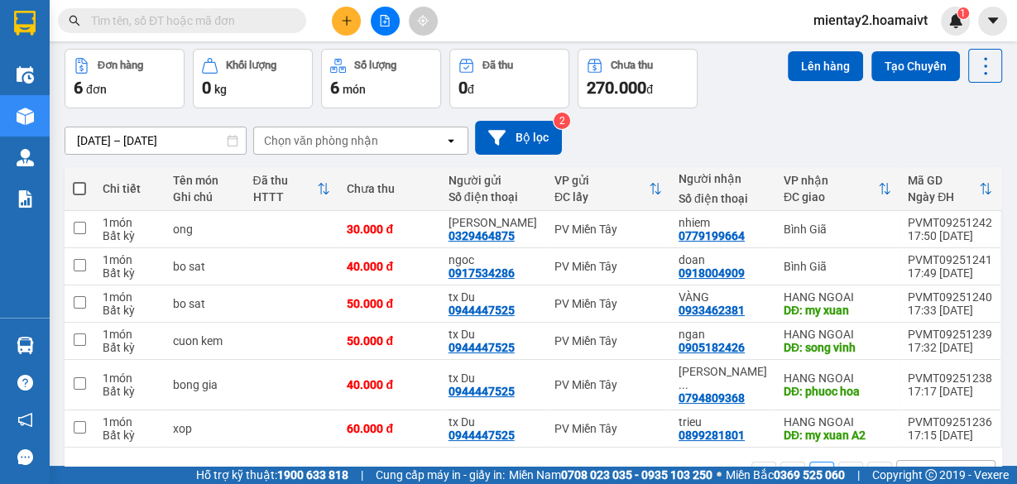
click at [384, 129] on div "Chọn văn phòng nhận" at bounding box center [349, 140] width 190 height 26
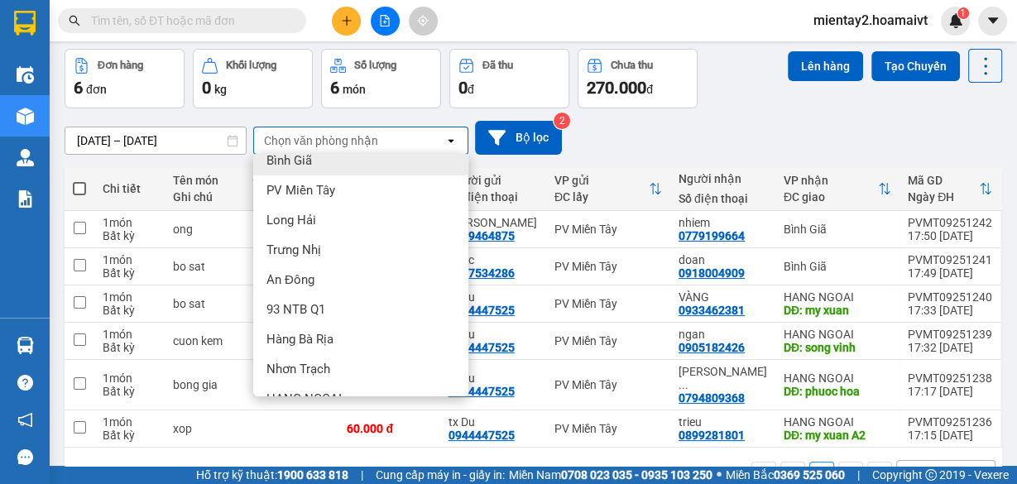
scroll to position [158, 0]
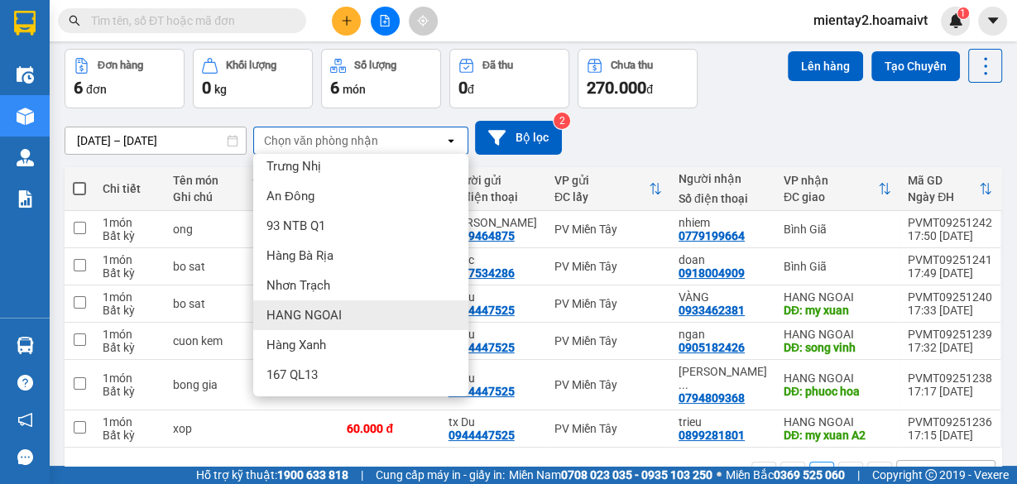
click at [337, 314] on span "HANG NGOAI" at bounding box center [303, 315] width 75 height 17
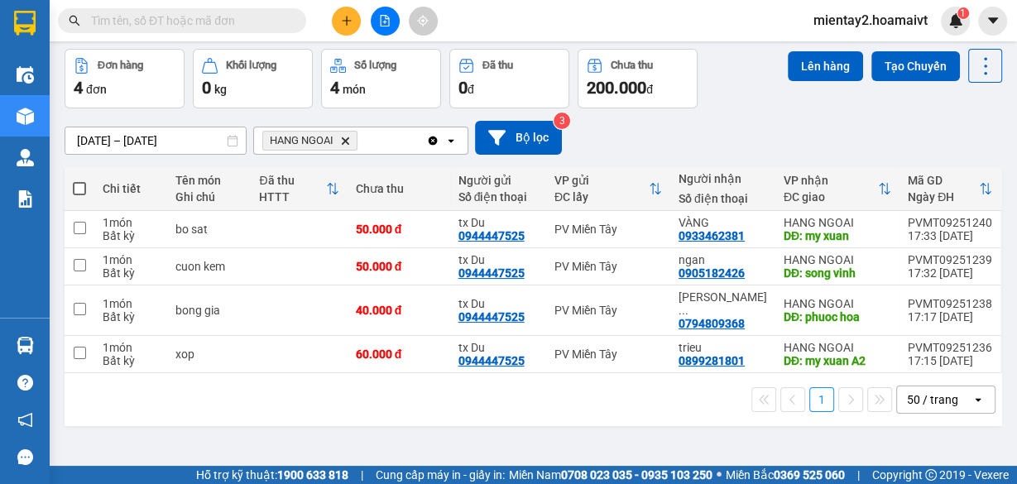
click at [82, 182] on span at bounding box center [79, 188] width 13 height 13
click at [79, 180] on input "checkbox" at bounding box center [79, 180] width 0 height 0
checkbox input "true"
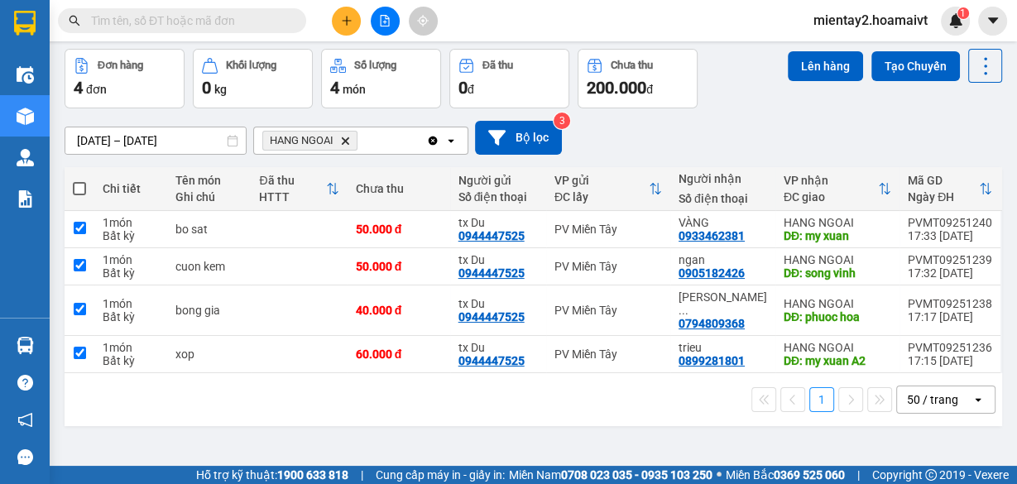
checkbox input "true"
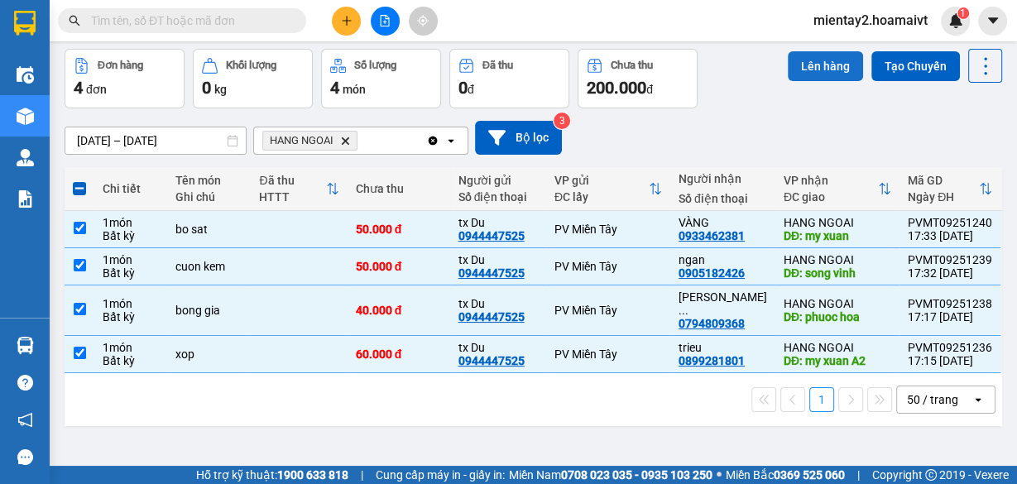
click at [812, 60] on button "Lên hàng" at bounding box center [825, 66] width 75 height 30
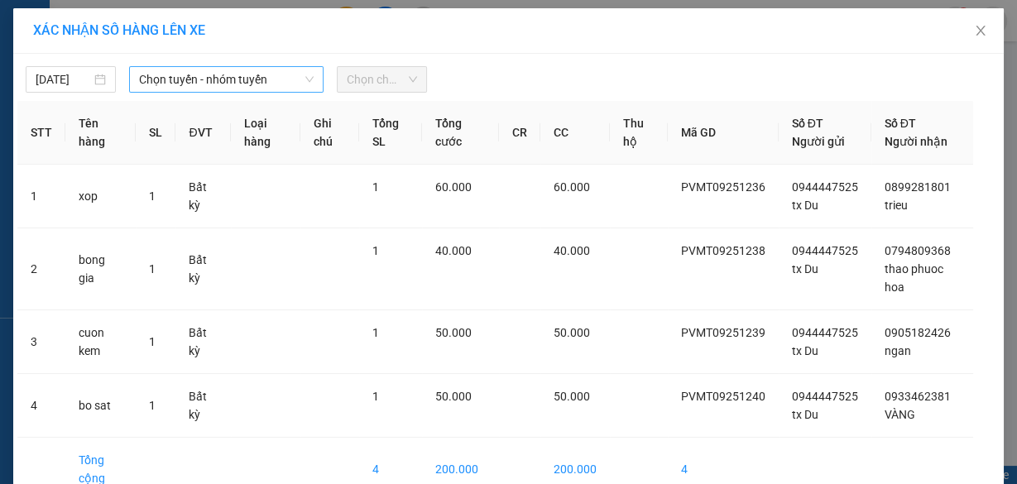
click at [213, 76] on span "Chọn tuyến - nhóm tuyến" at bounding box center [226, 79] width 175 height 25
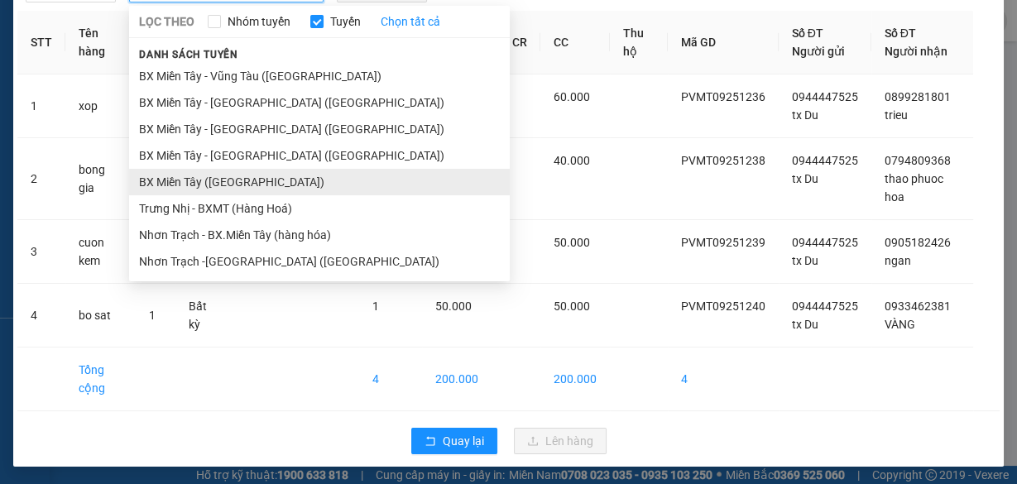
scroll to position [66, 0]
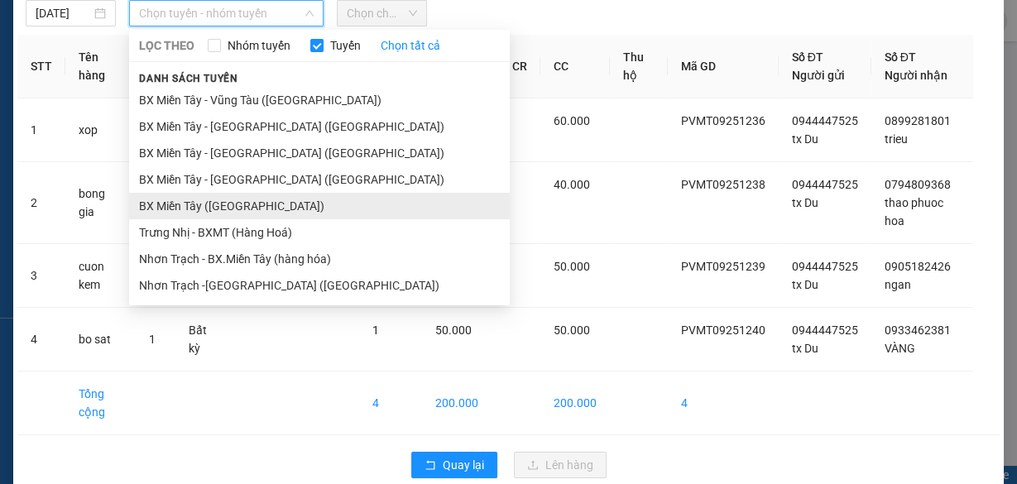
click at [229, 182] on ul "BX Miền Tây - [GEOGRAPHIC_DATA] ([GEOGRAPHIC_DATA]) [GEOGRAPHIC_DATA] - [GEOGRA…" at bounding box center [319, 193] width 381 height 212
click at [226, 200] on li "BX Miền Tây ([GEOGRAPHIC_DATA])" at bounding box center [319, 206] width 381 height 26
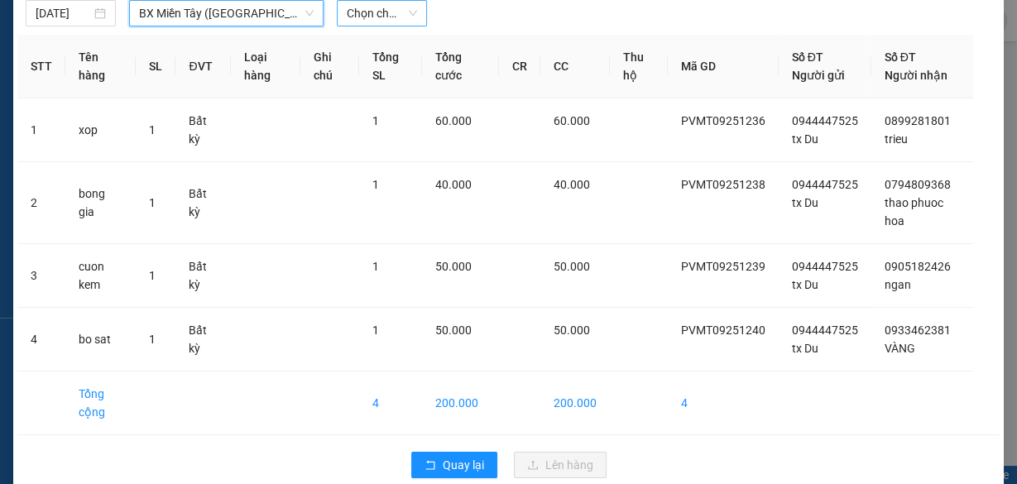
click at [388, 20] on span "Chọn chuyến" at bounding box center [382, 13] width 70 height 25
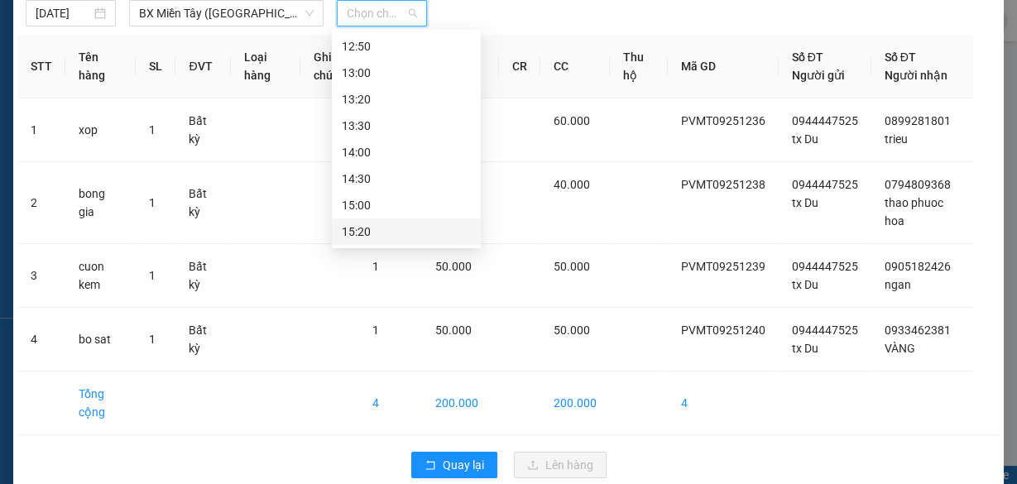
scroll to position [953, 0]
click at [391, 226] on div "18:00" at bounding box center [406, 232] width 129 height 18
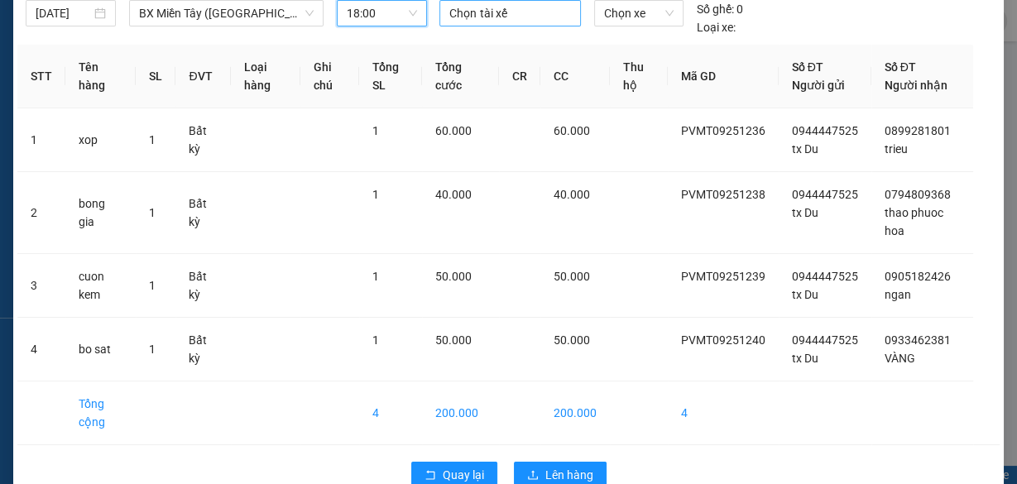
click at [474, 18] on div at bounding box center [510, 13] width 132 height 20
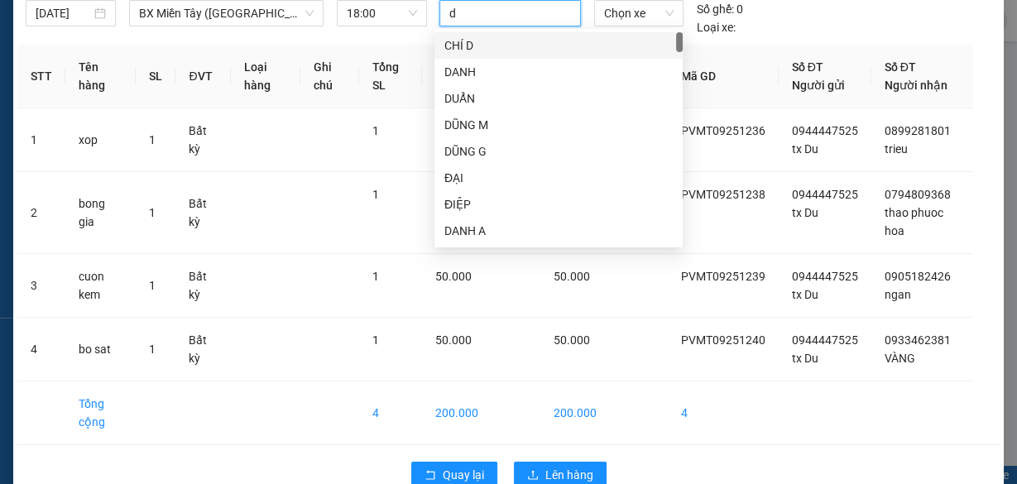
type input "du"
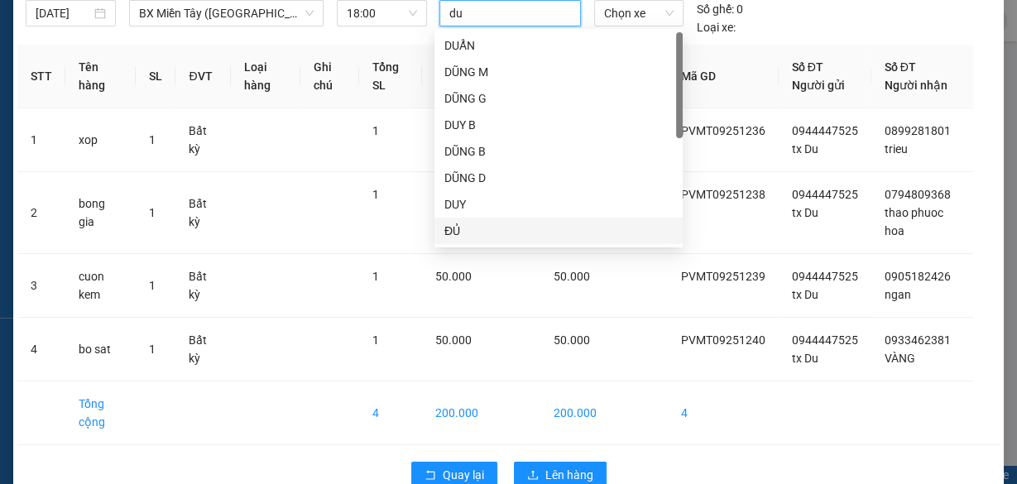
click at [483, 236] on div "ĐỦ" at bounding box center [558, 231] width 228 height 18
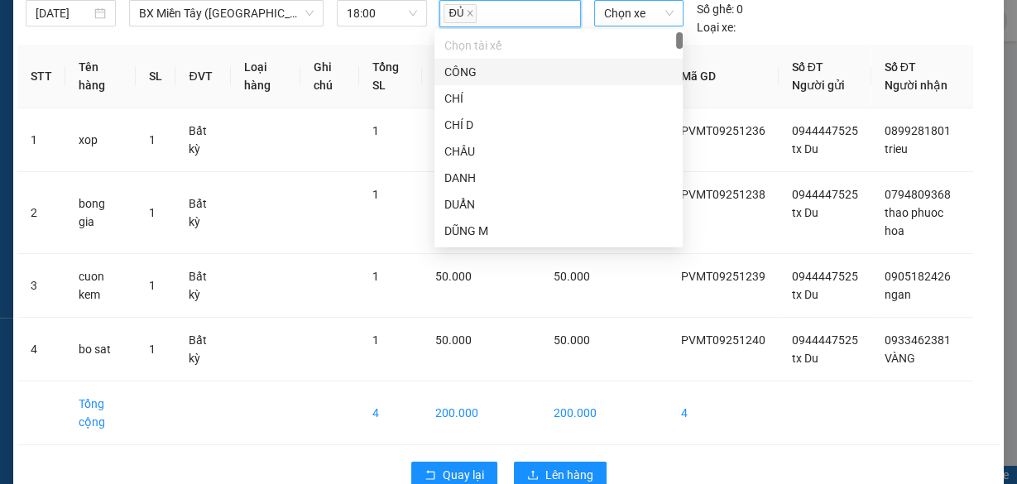
click at [636, 12] on span "Chọn xe" at bounding box center [639, 13] width 70 height 25
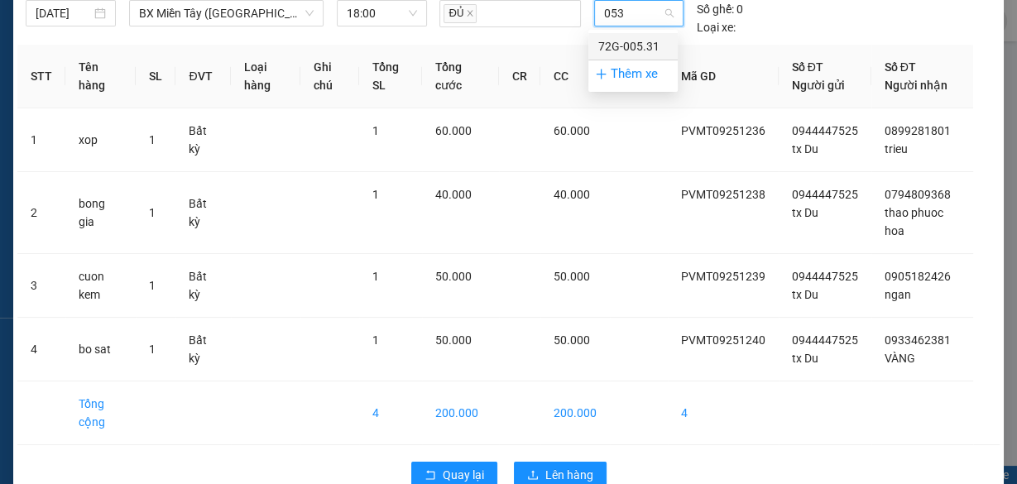
type input "0531"
click at [628, 41] on div "72G-005.31" at bounding box center [633, 46] width 70 height 18
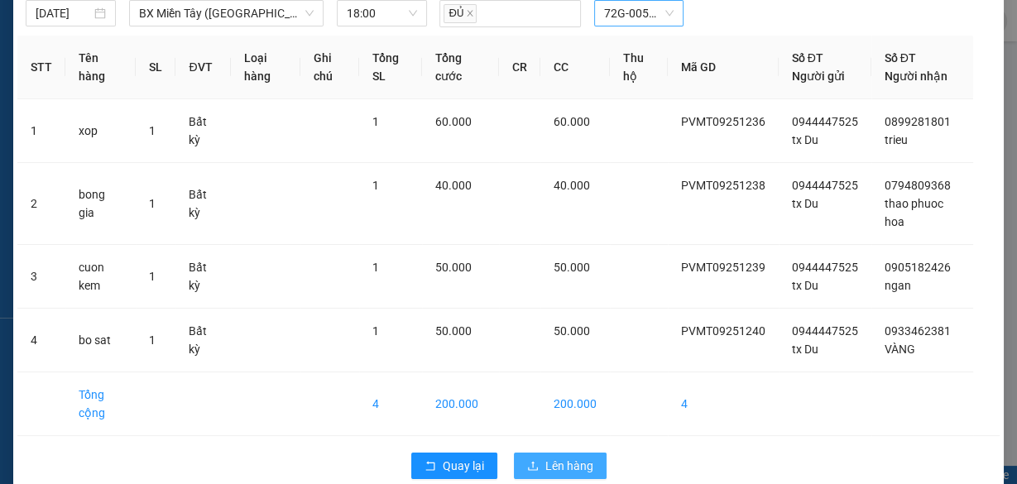
click at [559, 463] on span "Lên hàng" at bounding box center [569, 466] width 48 height 18
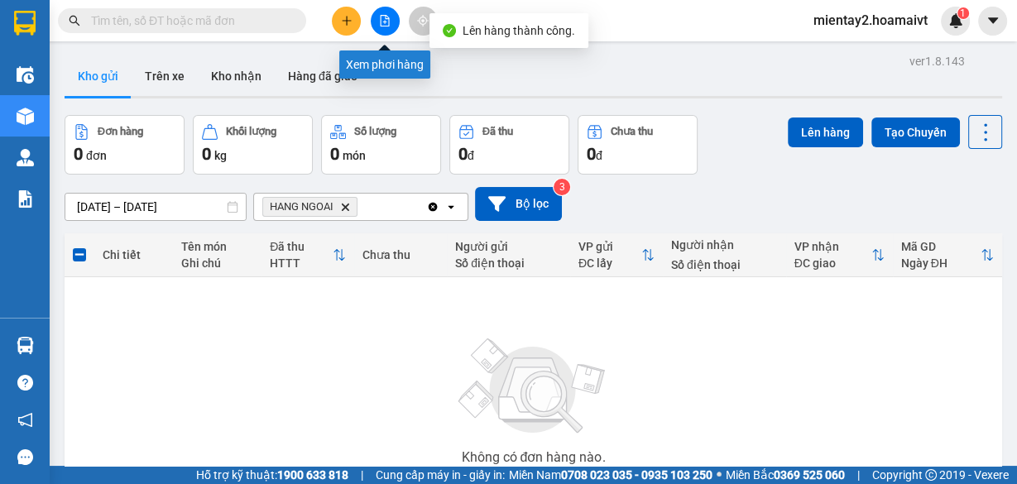
click at [384, 22] on icon "file-add" at bounding box center [385, 21] width 9 height 12
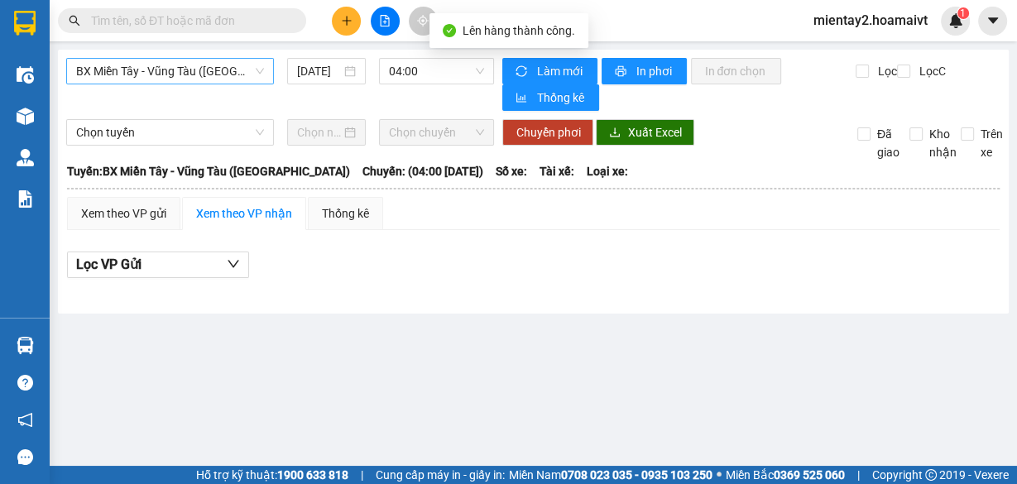
click at [194, 74] on span "BX Miền Tây - Vũng Tàu ([GEOGRAPHIC_DATA])" at bounding box center [170, 71] width 188 height 25
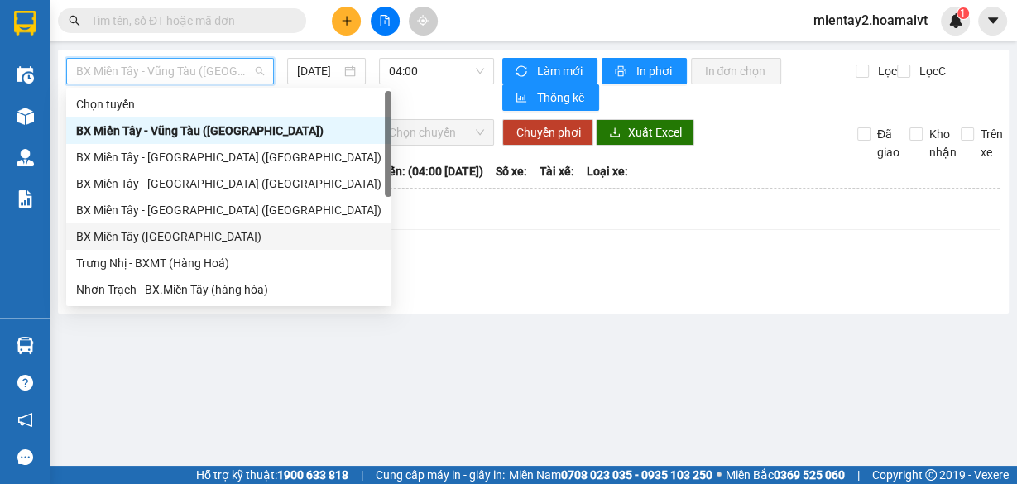
click at [201, 241] on div "BX Miền Tây ([GEOGRAPHIC_DATA])" at bounding box center [228, 237] width 305 height 18
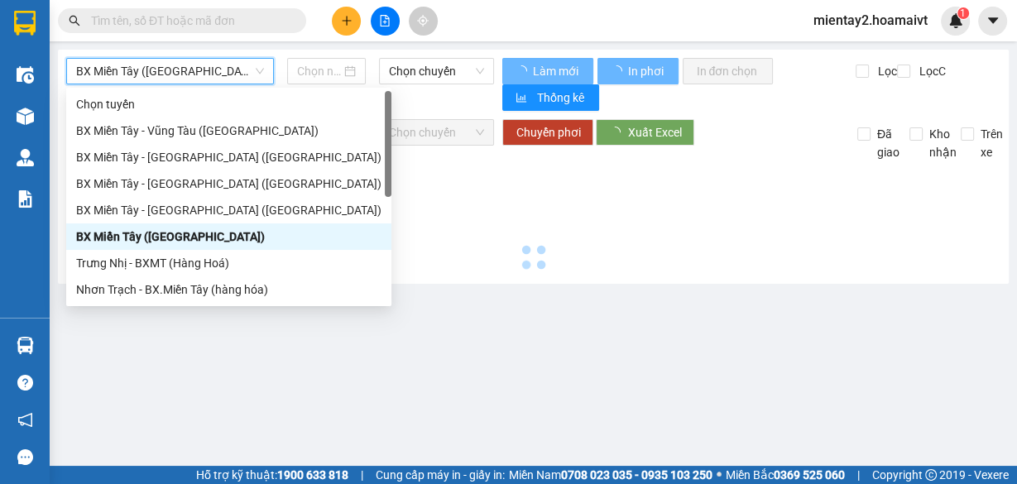
type input "[DATE]"
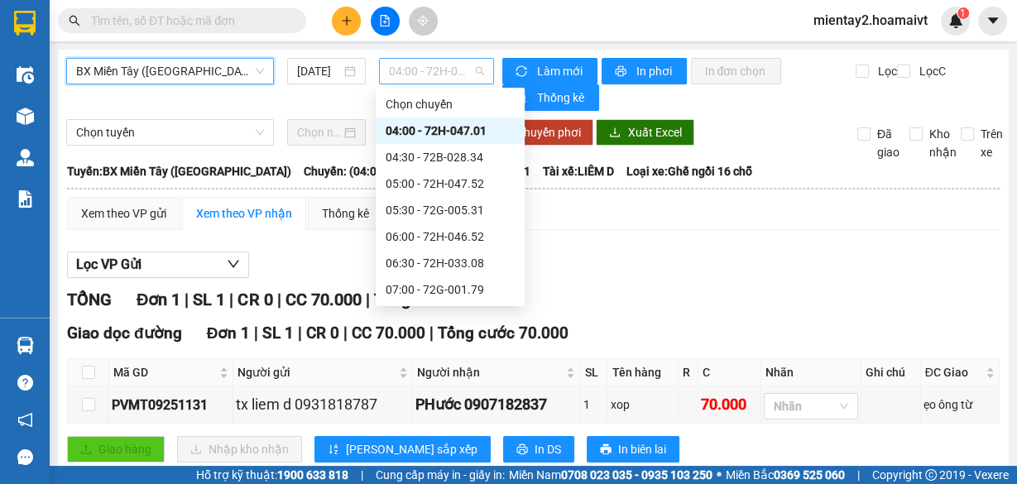
click at [420, 67] on span "04:00 - 72H-047.01" at bounding box center [437, 71] width 96 height 25
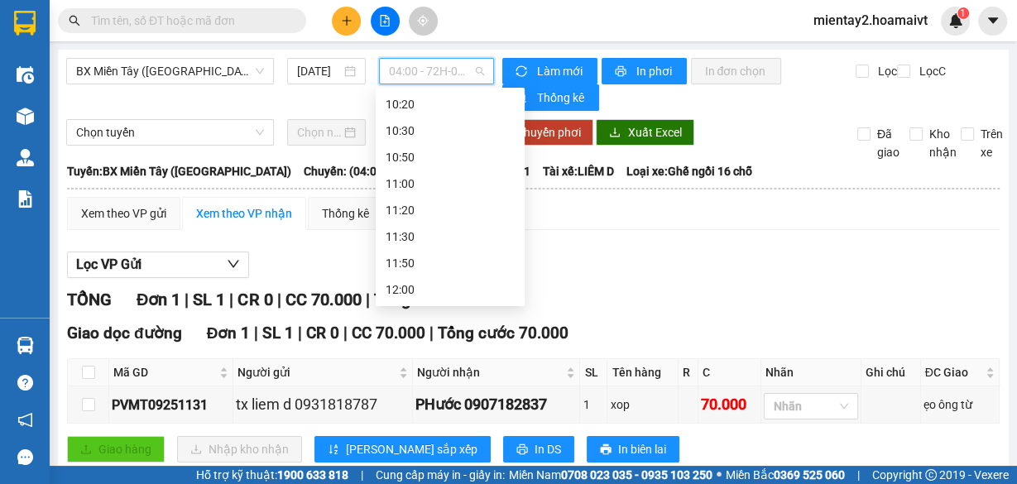
scroll to position [953, 0]
click at [458, 285] on div "18:00 - 72G-005.31" at bounding box center [450, 290] width 129 height 18
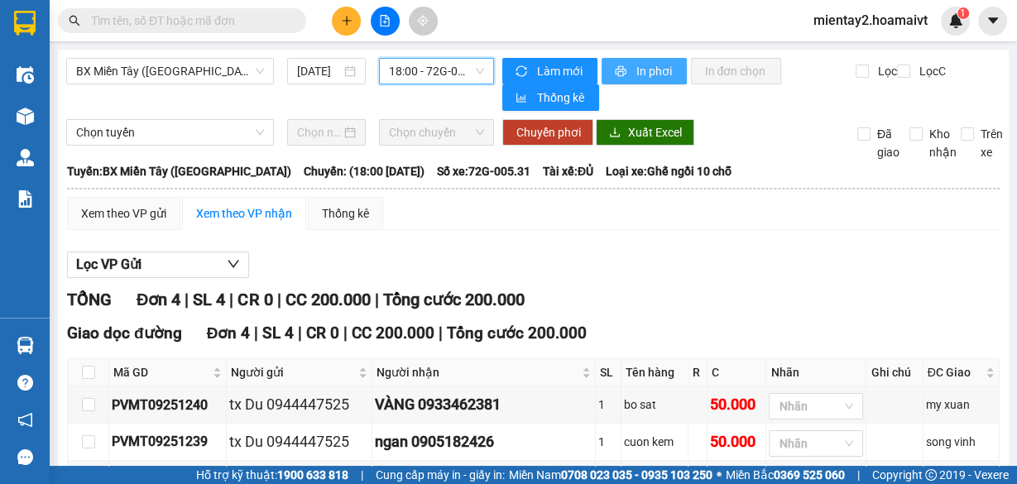
click at [645, 73] on span "In phơi" at bounding box center [655, 71] width 38 height 18
